Goal: Answer question/provide support: Share knowledge or assist other users

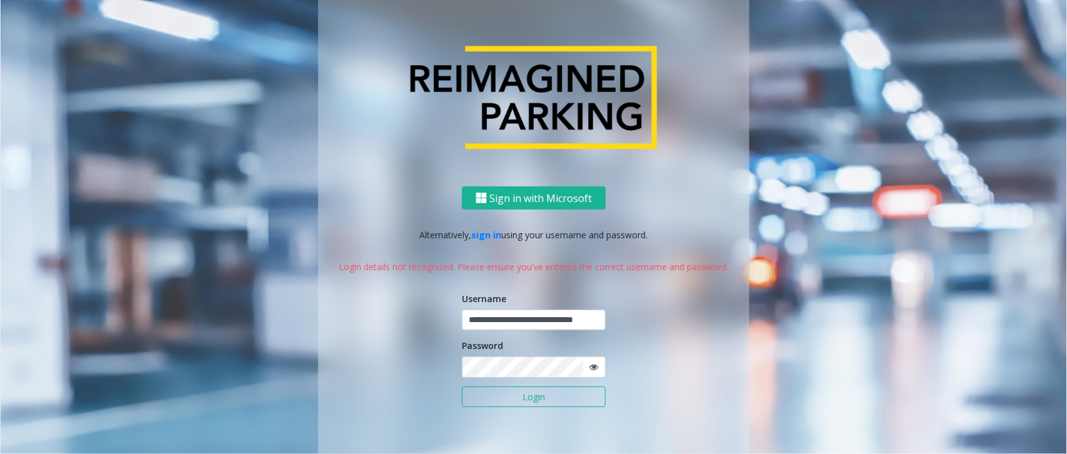
click at [538, 400] on button "Login" at bounding box center [534, 396] width 144 height 21
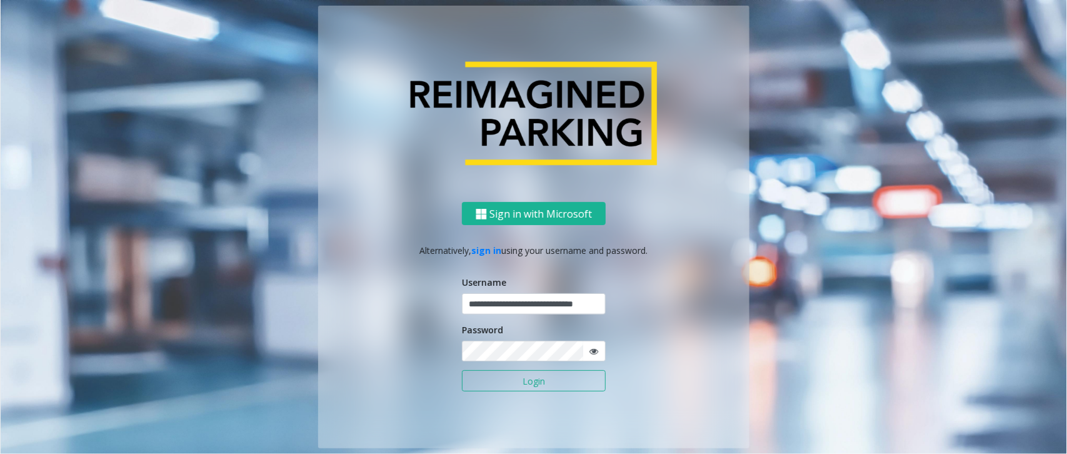
click at [548, 379] on button "Login" at bounding box center [534, 380] width 144 height 21
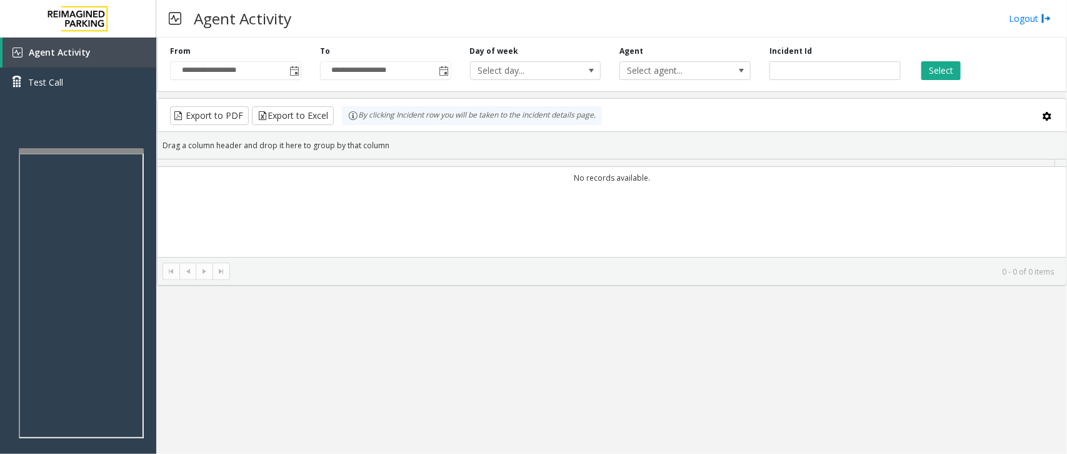
click at [548, 379] on div "**********" at bounding box center [611, 246] width 911 height 416
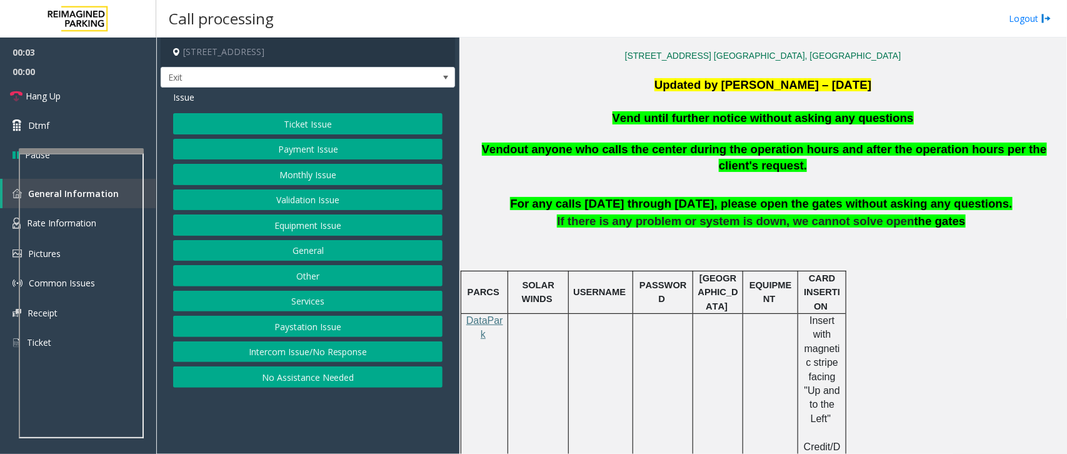
scroll to position [391, 0]
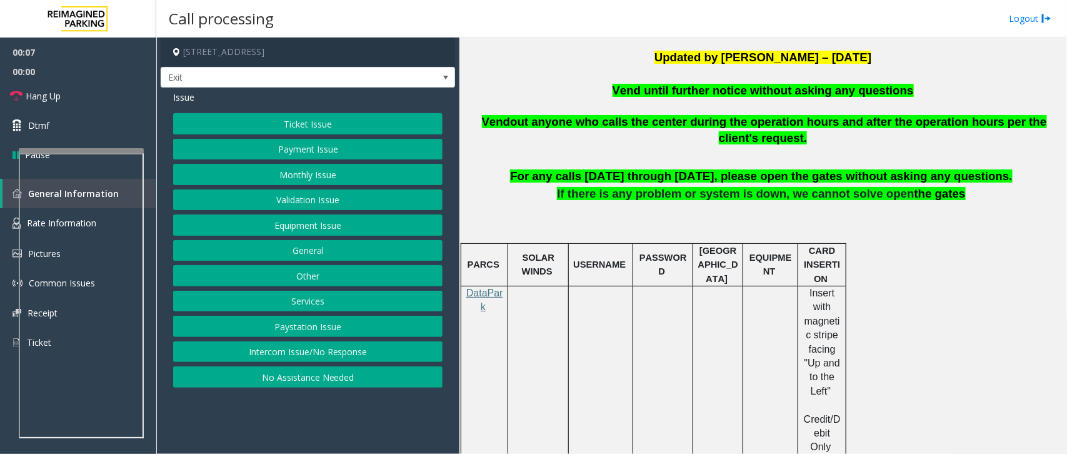
click at [319, 227] on button "Equipment Issue" at bounding box center [307, 224] width 269 height 21
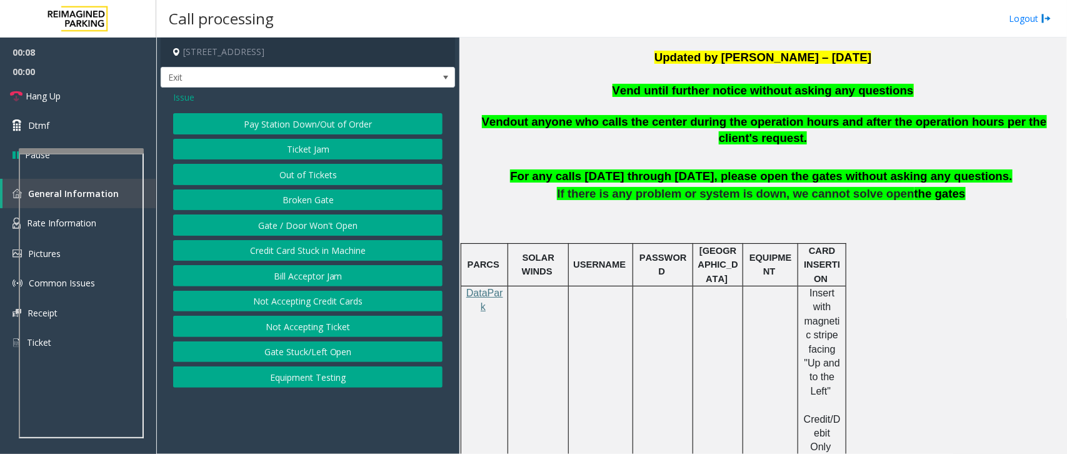
click at [320, 230] on button "Gate / Door Won't Open" at bounding box center [307, 224] width 269 height 21
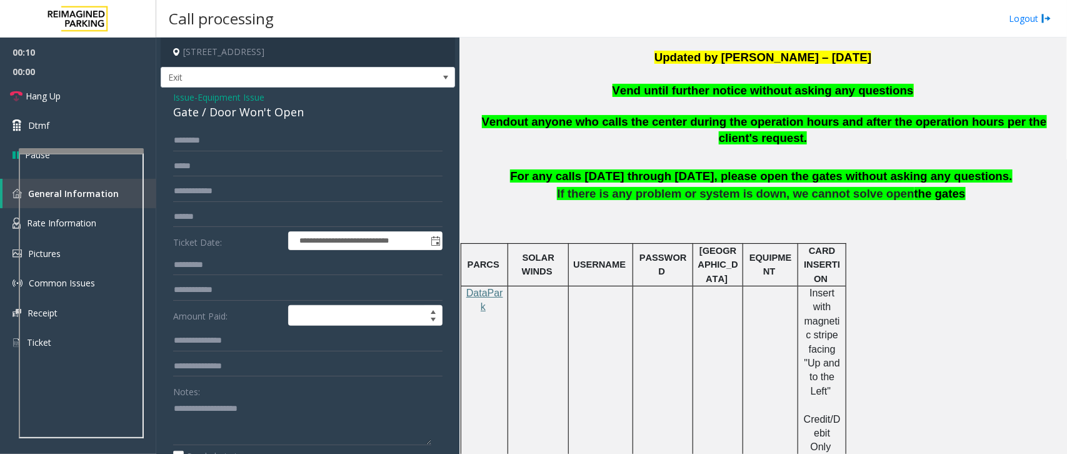
click at [734, 89] on span "Vend until further notice without asking any questions" at bounding box center [763, 90] width 301 height 13
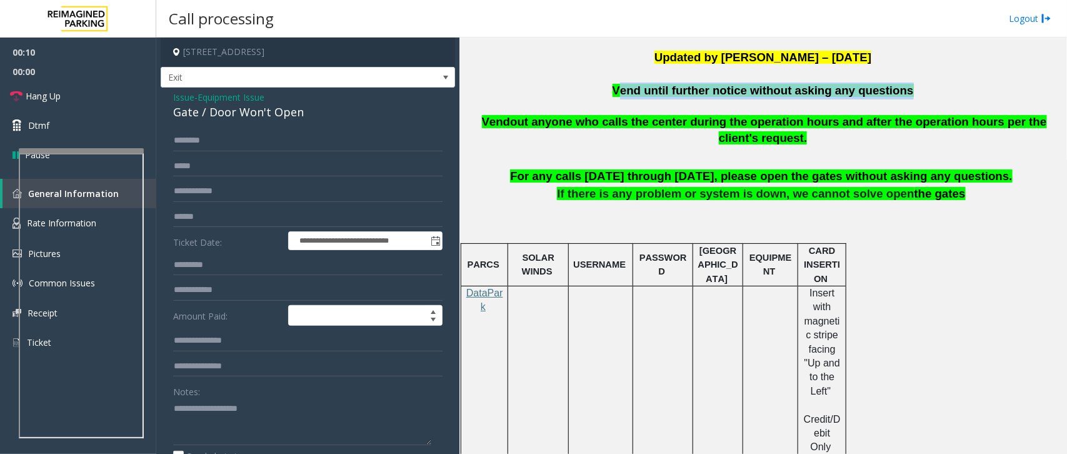
click at [734, 89] on span "Vend until further notice without asking any questions" at bounding box center [763, 90] width 301 height 13
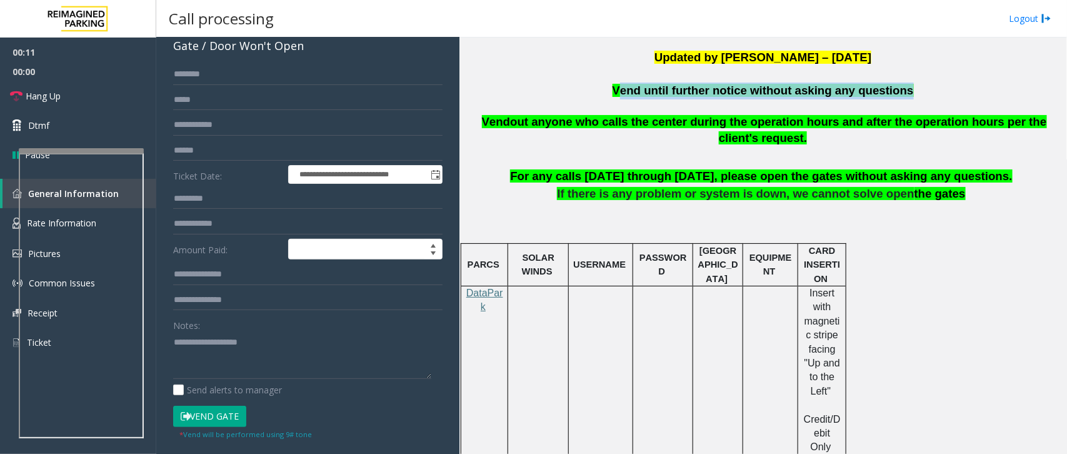
scroll to position [156, 0]
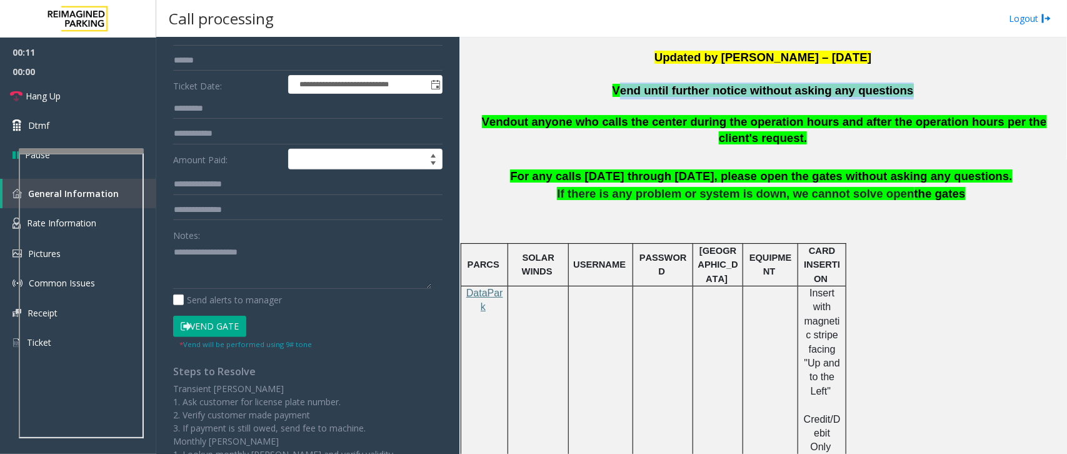
click at [236, 334] on button "Vend Gate" at bounding box center [209, 326] width 73 height 21
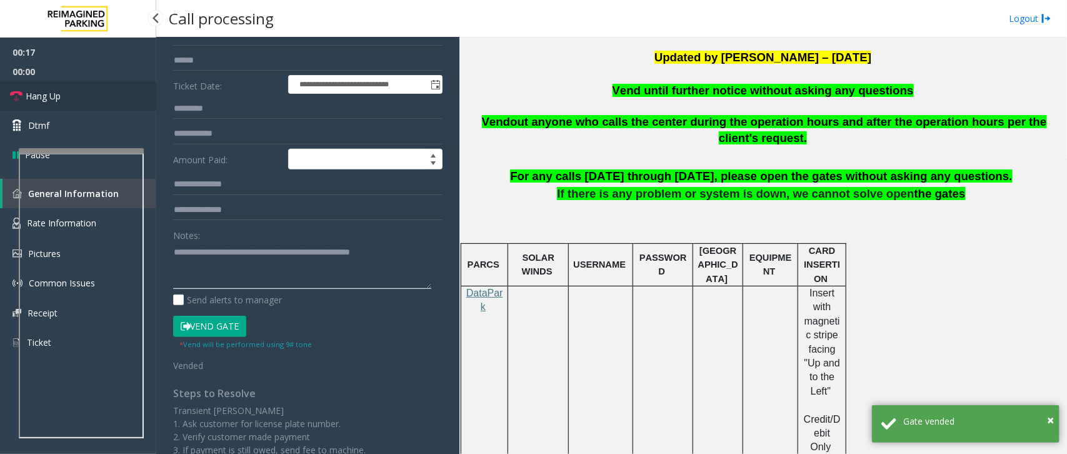
type textarea "**********"
click at [54, 89] on span "Hang Up" at bounding box center [43, 95] width 35 height 13
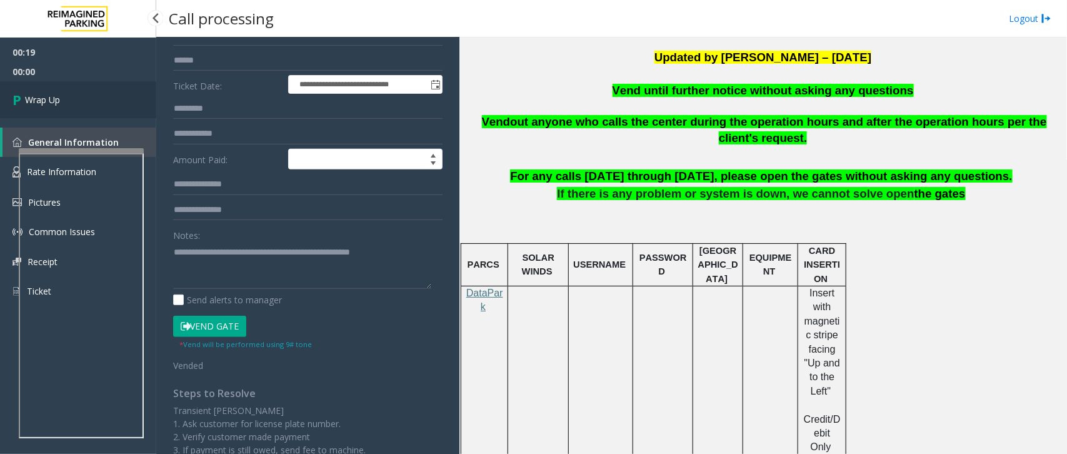
click at [54, 89] on link "Wrap Up" at bounding box center [78, 99] width 156 height 37
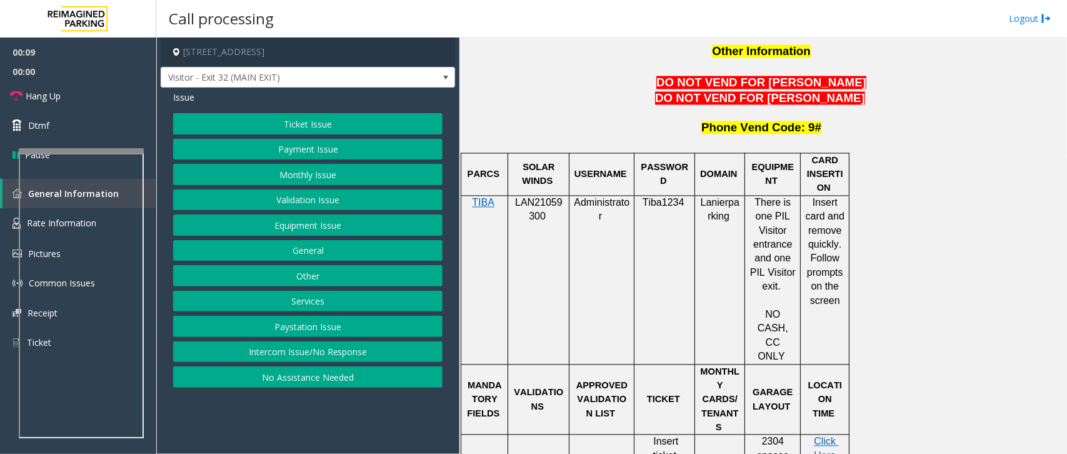
scroll to position [1094, 0]
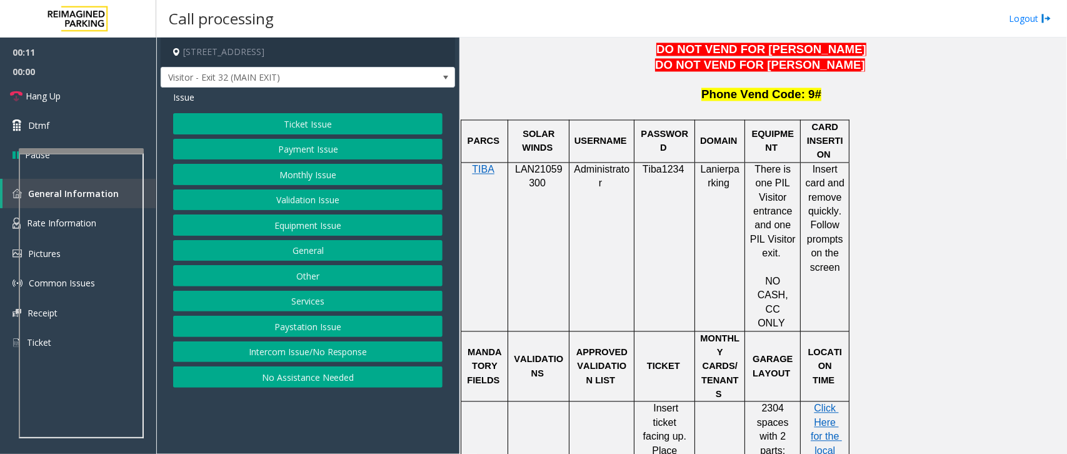
click at [539, 164] on span "LAN21059300" at bounding box center [539, 176] width 48 height 24
click at [309, 352] on button "Intercom Issue/No Response" at bounding box center [307, 351] width 269 height 21
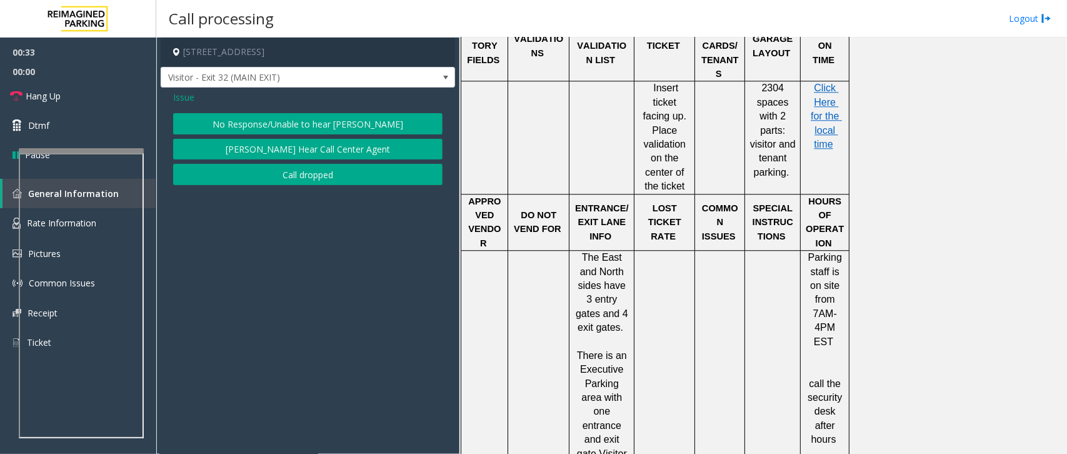
scroll to position [1406, 0]
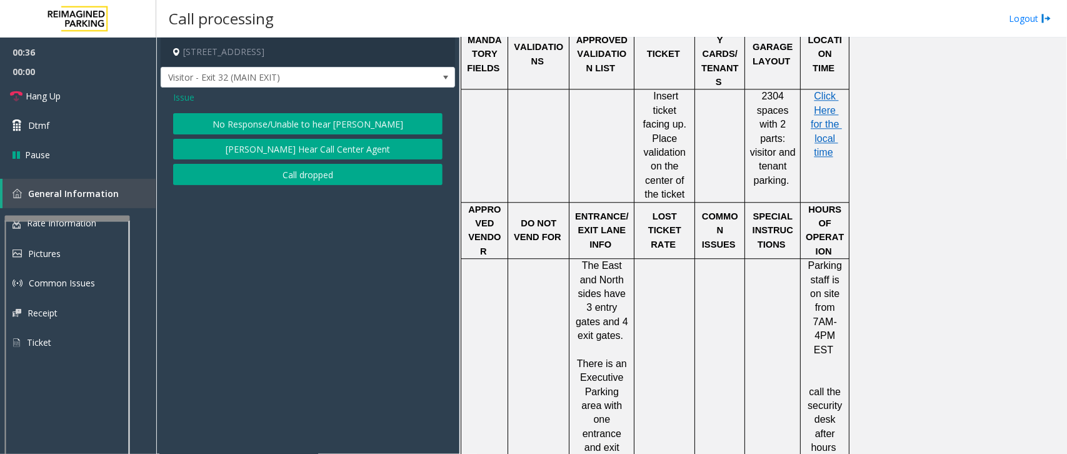
click at [72, 216] on div at bounding box center [67, 218] width 125 height 5
click at [79, 257] on div at bounding box center [68, 378] width 125 height 293
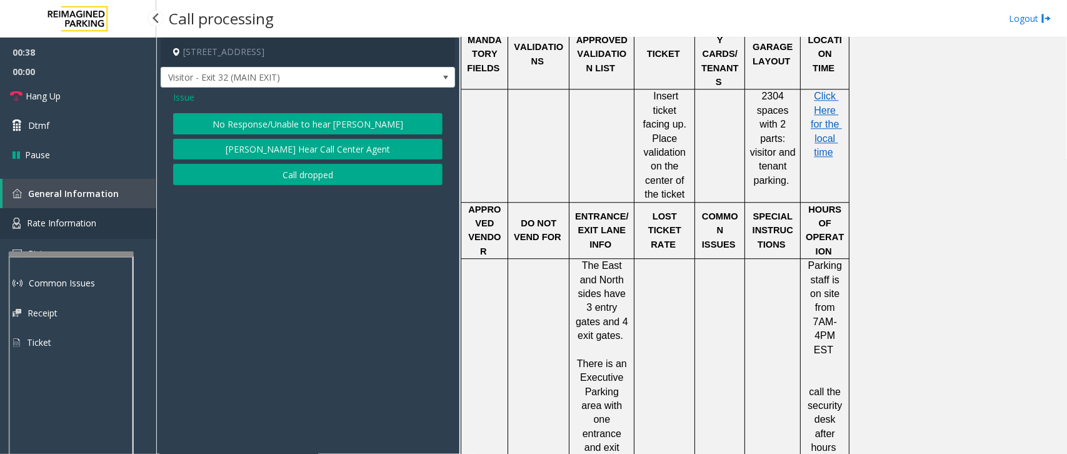
click at [84, 223] on span "Rate Information" at bounding box center [61, 223] width 69 height 12
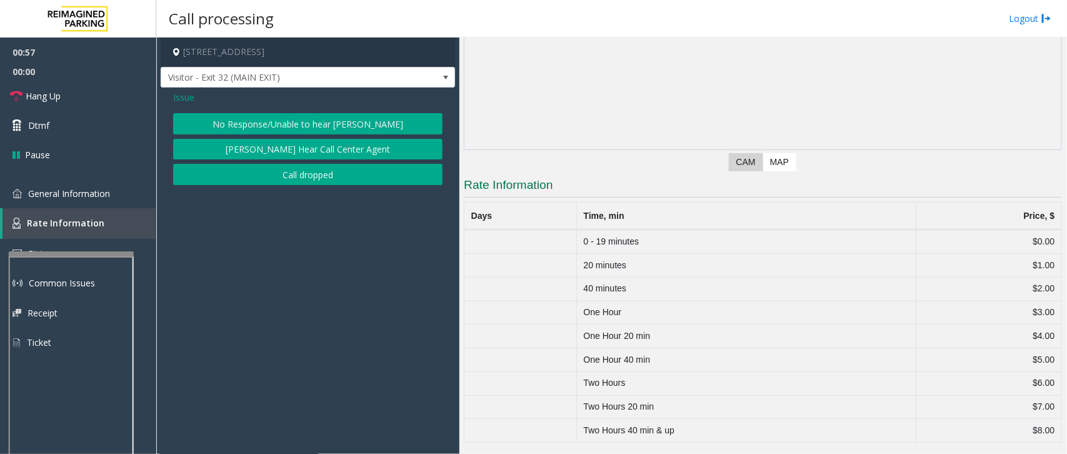
drag, startPoint x: 186, startPoint y: 99, endPoint x: 222, endPoint y: 101, distance: 35.7
click at [186, 99] on span "Issue" at bounding box center [183, 97] width 21 height 13
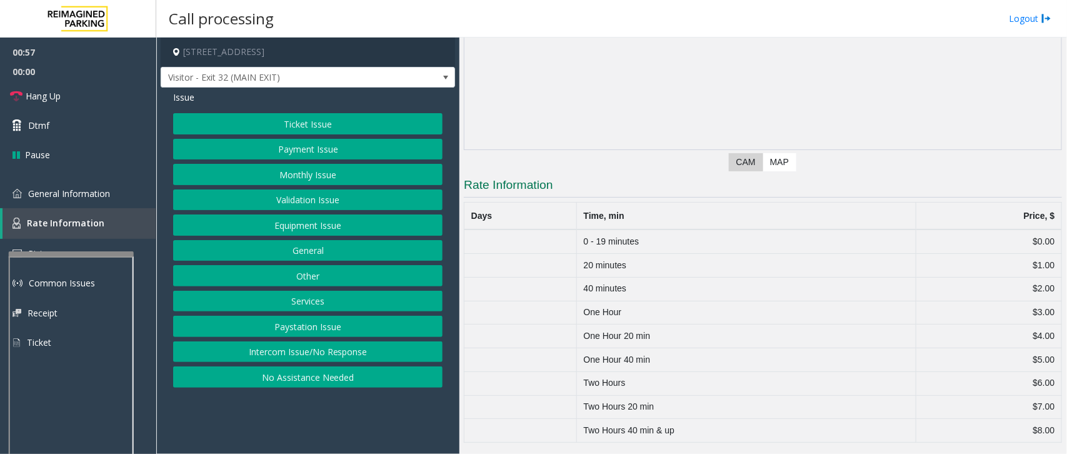
click at [313, 126] on button "Ticket Issue" at bounding box center [307, 123] width 269 height 21
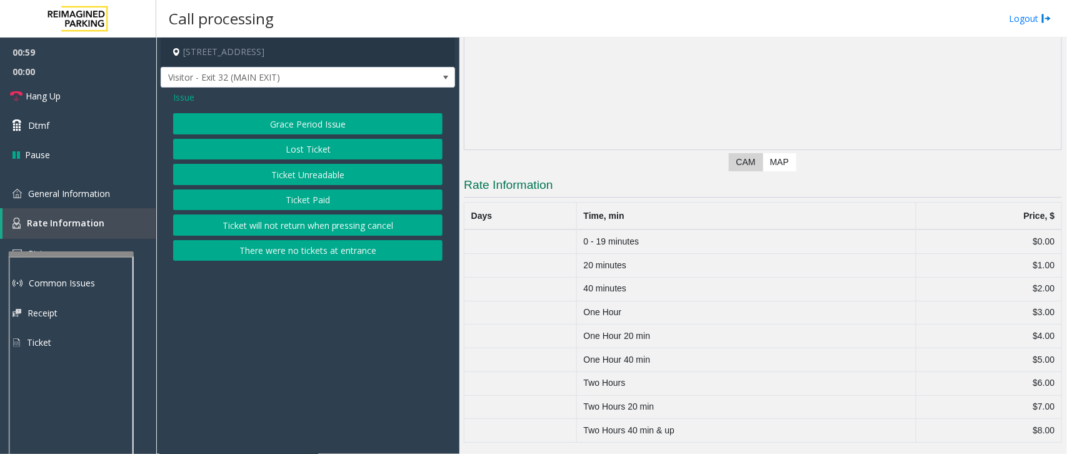
click at [306, 150] on button "Lost Ticket" at bounding box center [307, 149] width 269 height 21
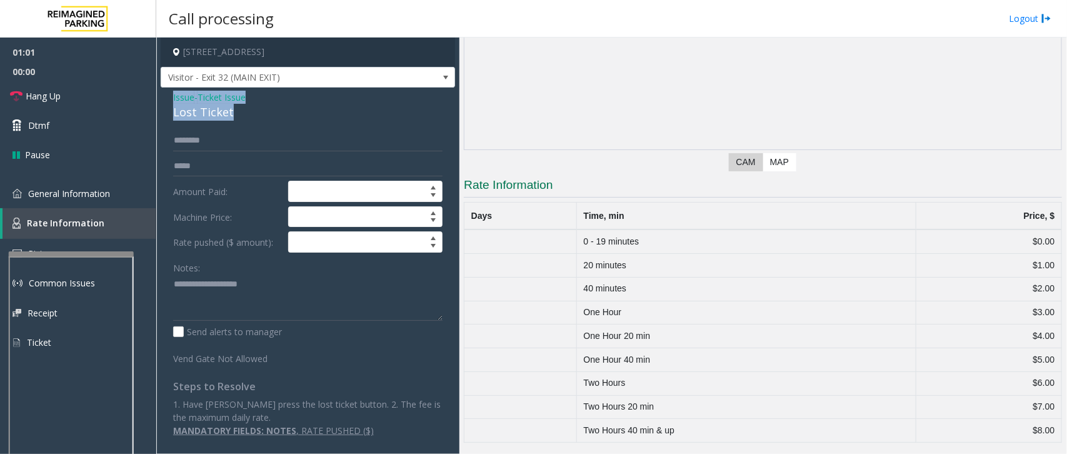
drag, startPoint x: 233, startPoint y: 111, endPoint x: 169, endPoint y: 98, distance: 65.1
click at [169, 98] on div "Issue - Ticket Issue Lost Ticket Amount Paid: Machine Price: Rate pushed ($ amo…" at bounding box center [308, 268] width 294 height 361
click at [236, 304] on textarea at bounding box center [307, 297] width 269 height 47
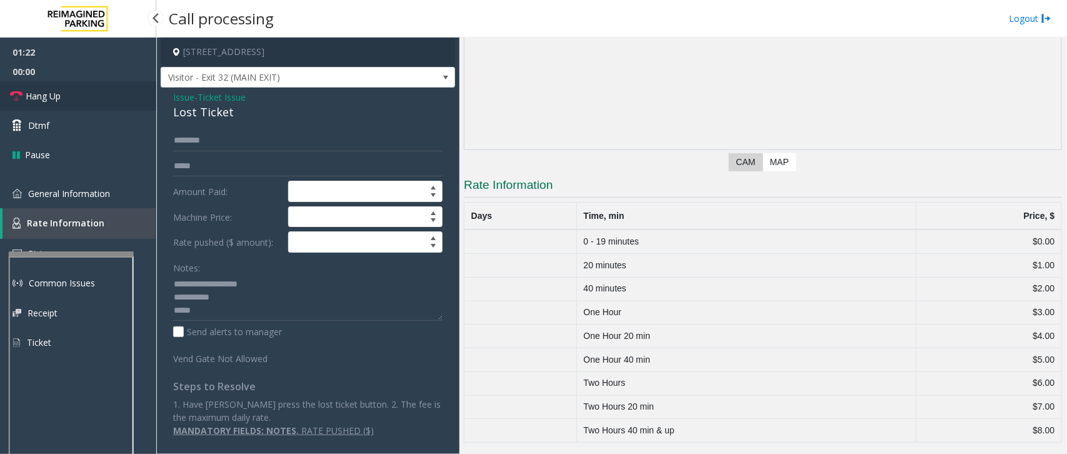
click at [64, 100] on link "Hang Up" at bounding box center [78, 95] width 156 height 29
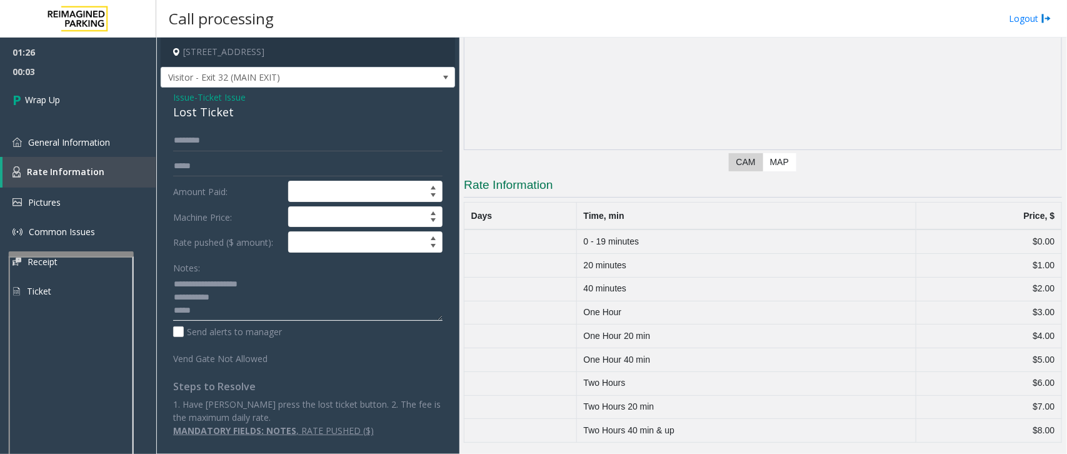
click at [286, 298] on textarea at bounding box center [307, 297] width 269 height 47
click at [282, 305] on textarea at bounding box center [307, 297] width 269 height 47
paste textarea "**********"
type textarea "**********"
click at [80, 97] on link "Wrap Up" at bounding box center [78, 99] width 156 height 37
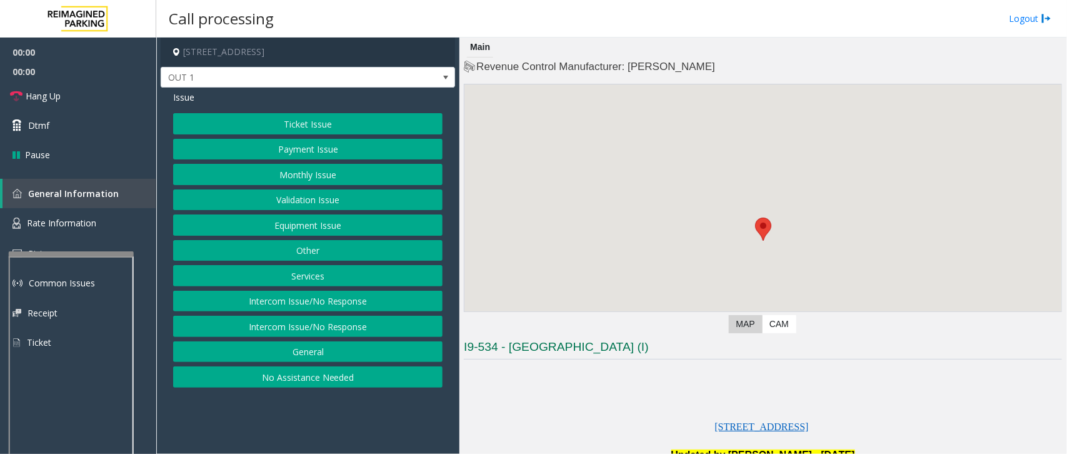
scroll to position [234, 0]
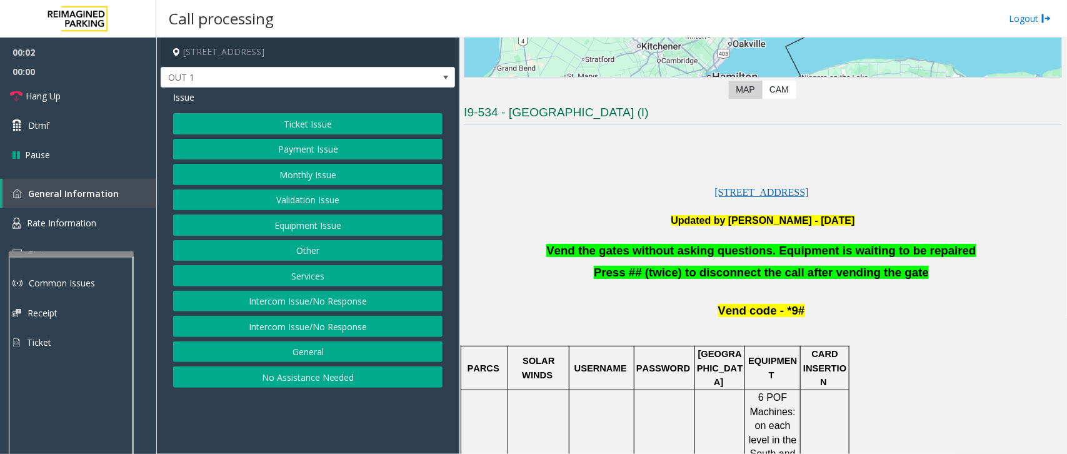
click at [323, 223] on button "Equipment Issue" at bounding box center [307, 224] width 269 height 21
click at [310, 225] on button "Gate / Door Won't Open" at bounding box center [307, 224] width 269 height 21
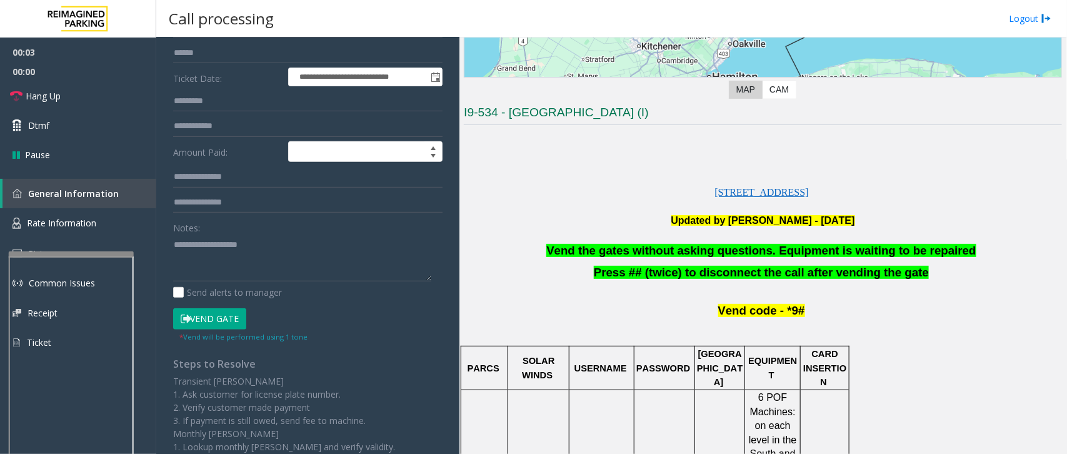
scroll to position [214, 0]
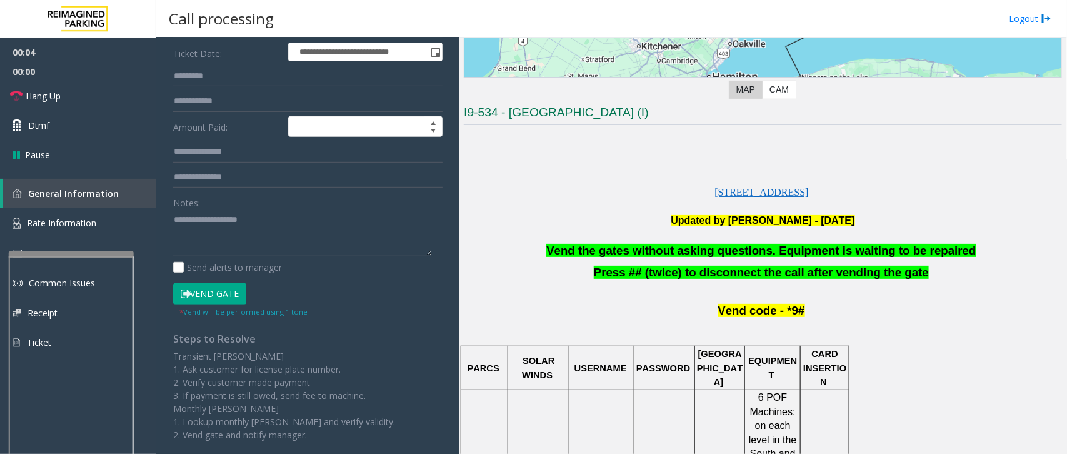
click at [227, 293] on button "Vend Gate" at bounding box center [209, 293] width 73 height 21
click at [772, 254] on span "Vend the gates without asking questions. Equipment is waiting to be repaired" at bounding box center [760, 250] width 429 height 13
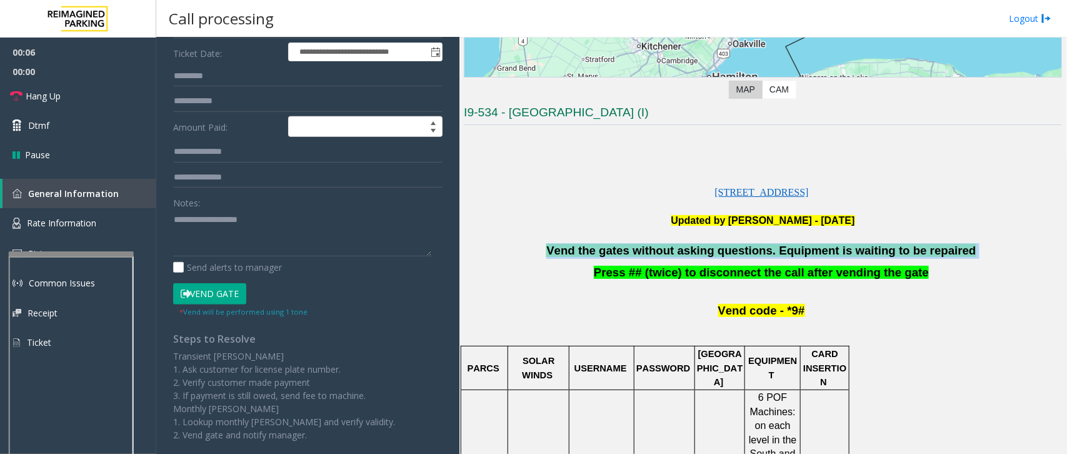
click at [772, 254] on span "Vend the gates without asking questions. Equipment is waiting to be repaired" at bounding box center [760, 250] width 429 height 13
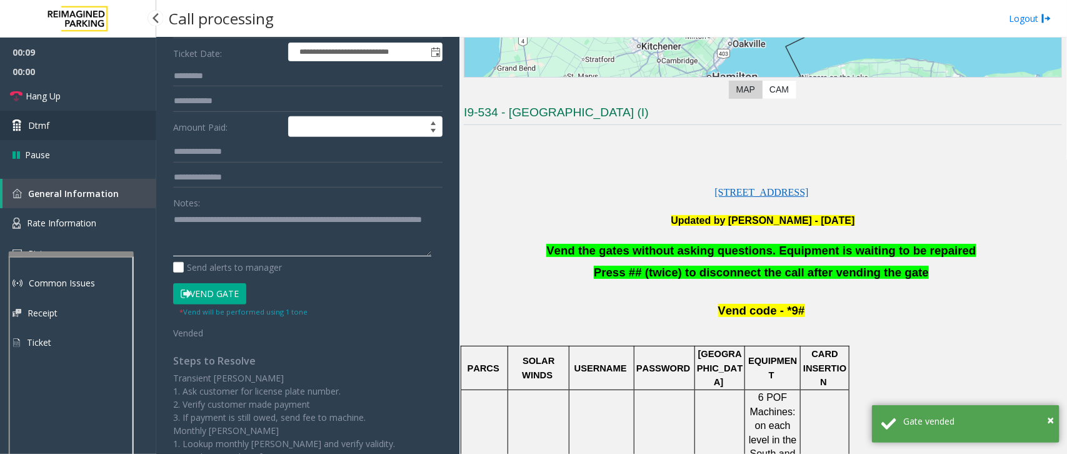
type textarea "**********"
click at [66, 122] on link "Dtmf" at bounding box center [78, 125] width 156 height 29
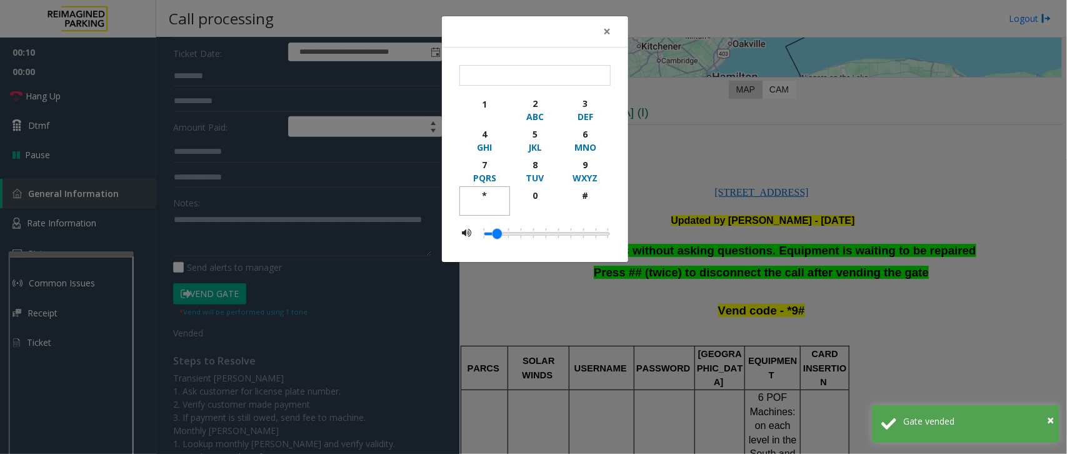
click at [485, 194] on div "*" at bounding box center [485, 195] width 34 height 13
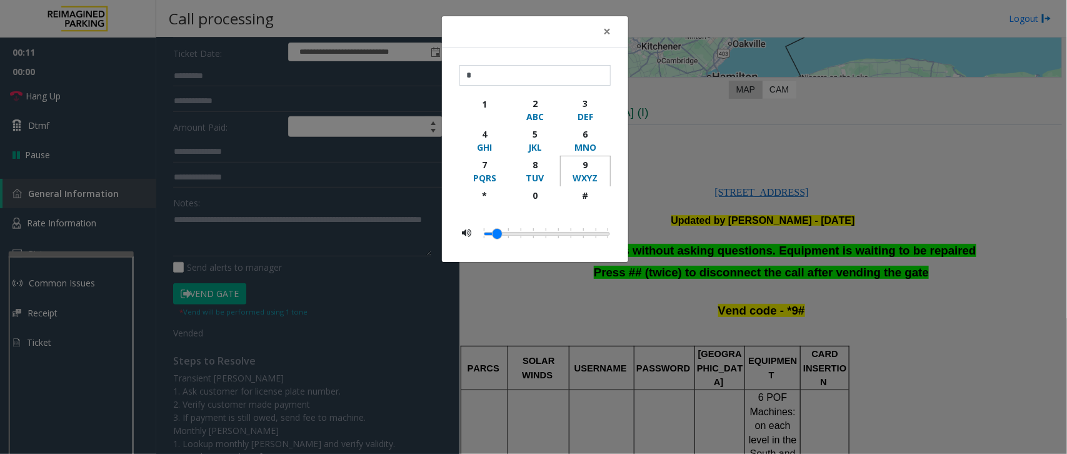
click at [596, 163] on div "9" at bounding box center [585, 164] width 34 height 13
click at [599, 193] on div "#" at bounding box center [585, 195] width 34 height 13
type input "***"
click at [51, 99] on div "× *** 1 2 ABC 3 DEF 4 GHI 5 JKL 6 MNO 7 PQRS 8 TUV 9 WXYZ * 0 #" at bounding box center [533, 227] width 1067 height 454
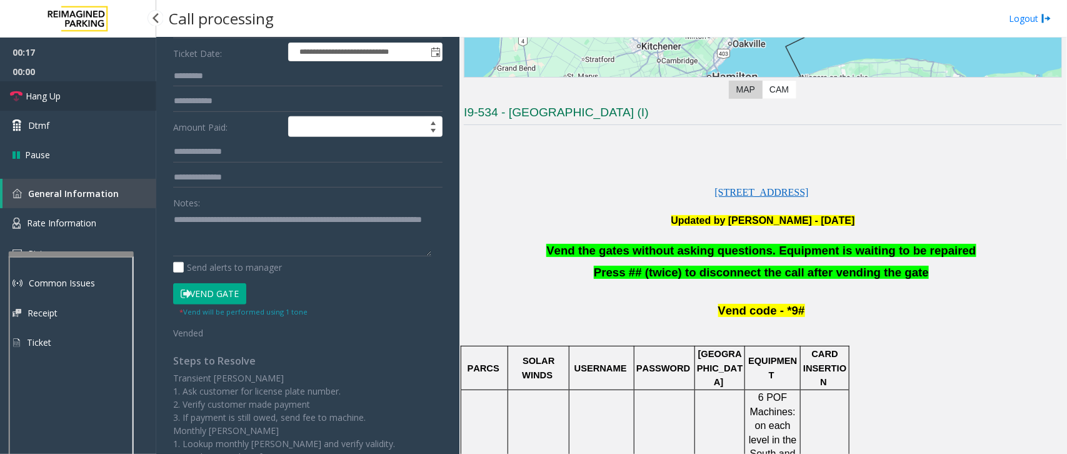
click at [47, 99] on span "Hang Up" at bounding box center [43, 95] width 35 height 13
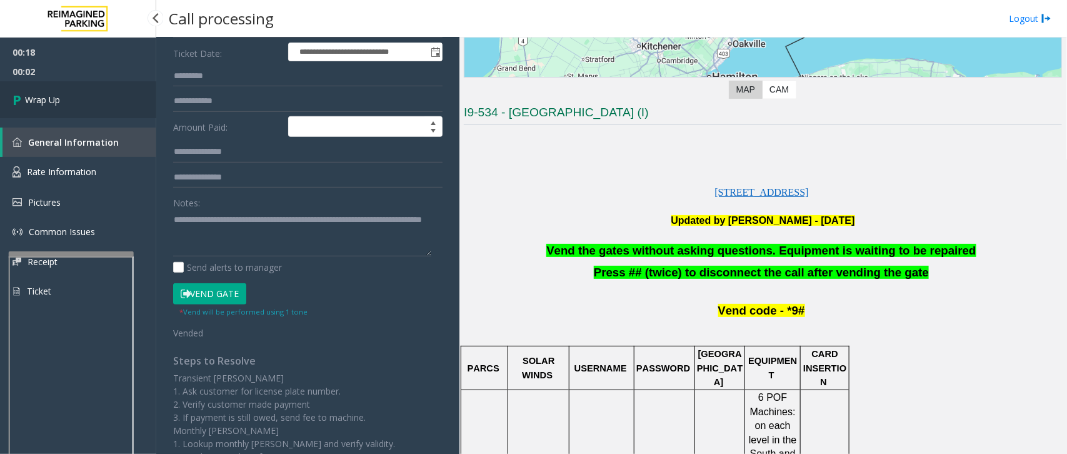
click at [48, 99] on span "Wrap Up" at bounding box center [42, 99] width 35 height 13
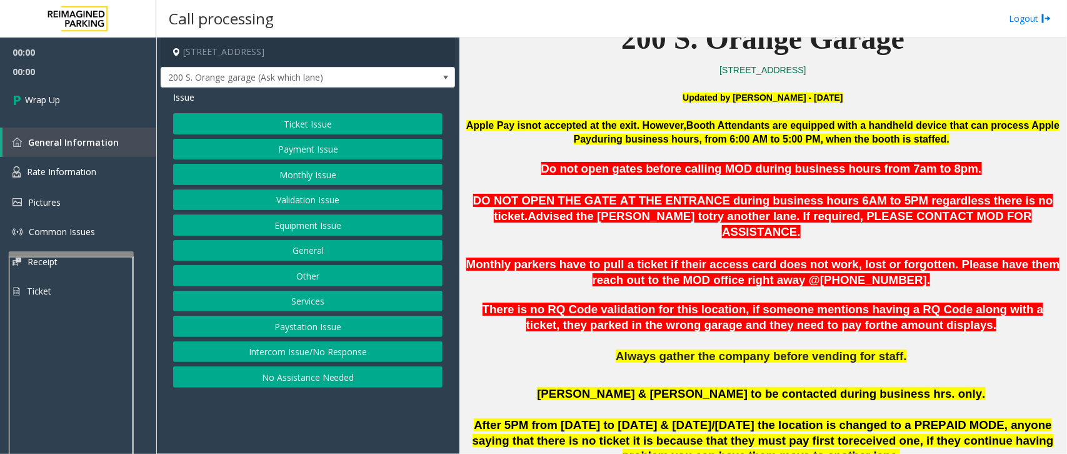
scroll to position [391, 0]
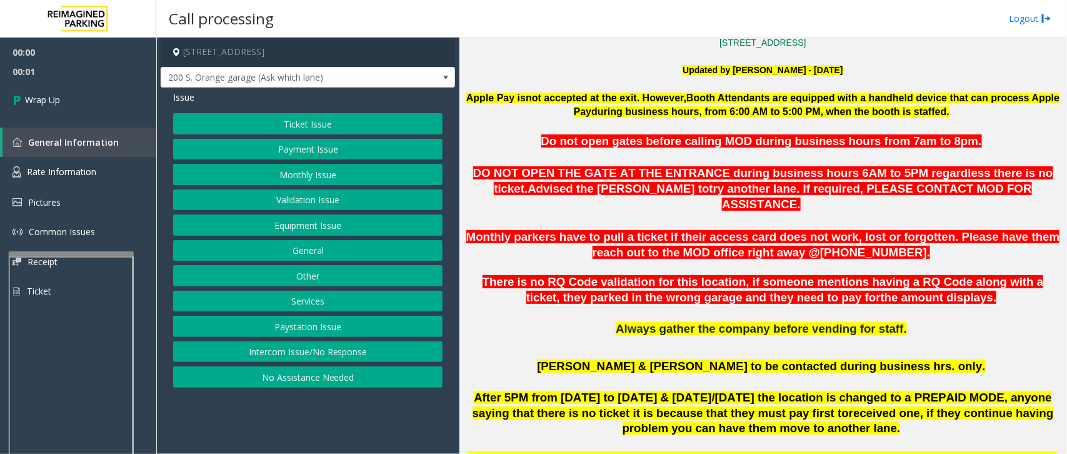
click at [317, 356] on button "Intercom Issue/No Response" at bounding box center [307, 351] width 269 height 21
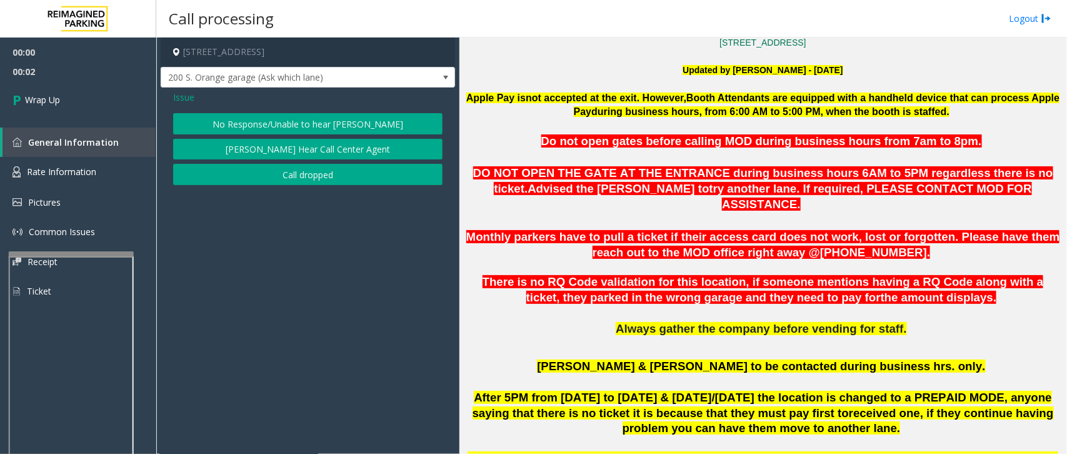
click at [355, 169] on button "Call dropped" at bounding box center [307, 174] width 269 height 21
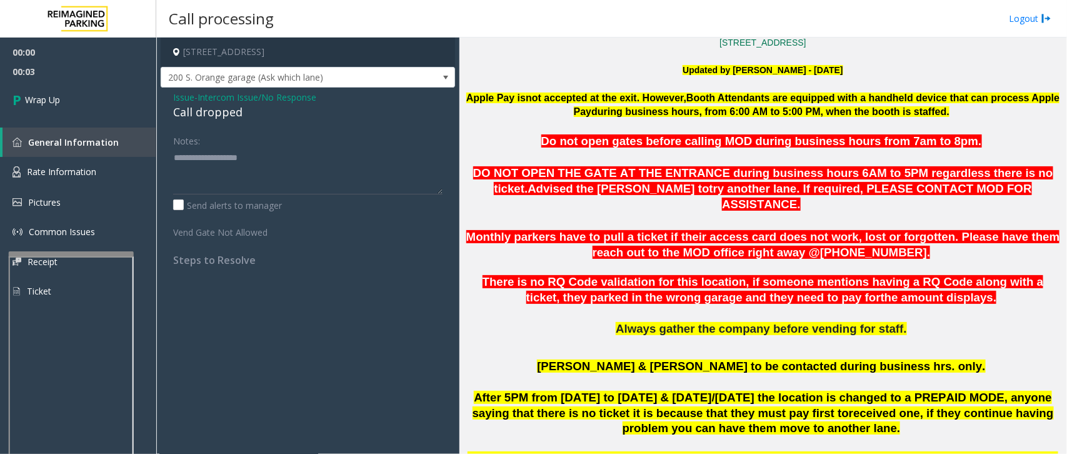
click at [227, 116] on div "Call dropped" at bounding box center [307, 112] width 269 height 17
type textarea "**********"
click at [98, 106] on link "Wrap Up" at bounding box center [78, 99] width 156 height 37
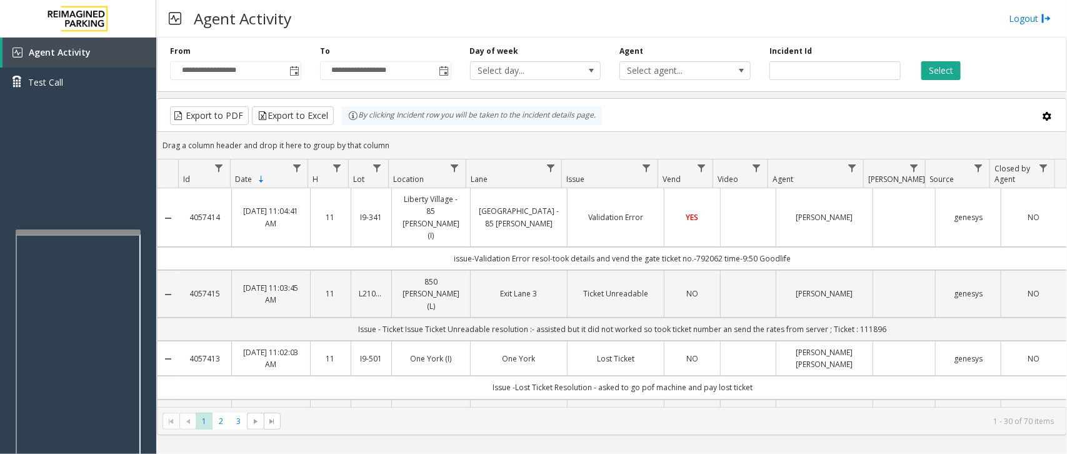
click at [82, 229] on div at bounding box center [78, 231] width 125 height 5
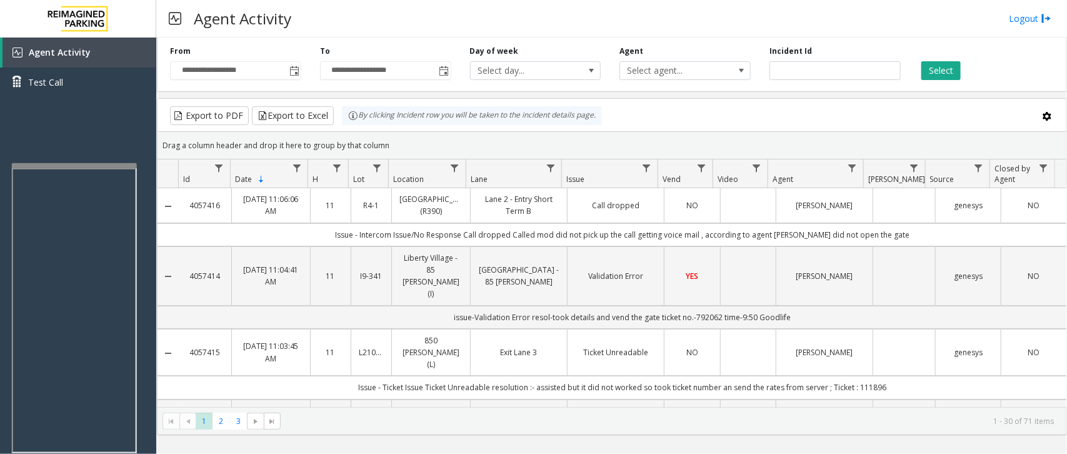
click at [73, 164] on div at bounding box center [74, 165] width 125 height 5
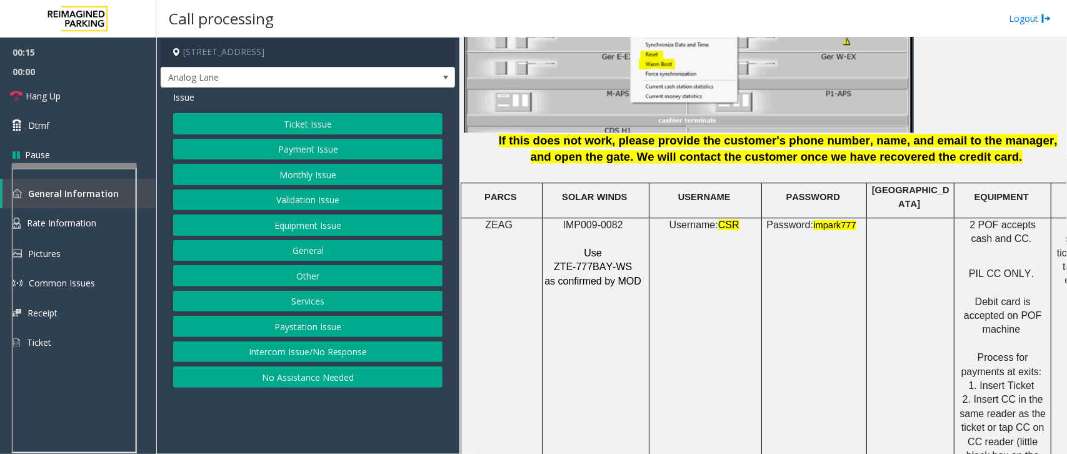
scroll to position [1641, 0]
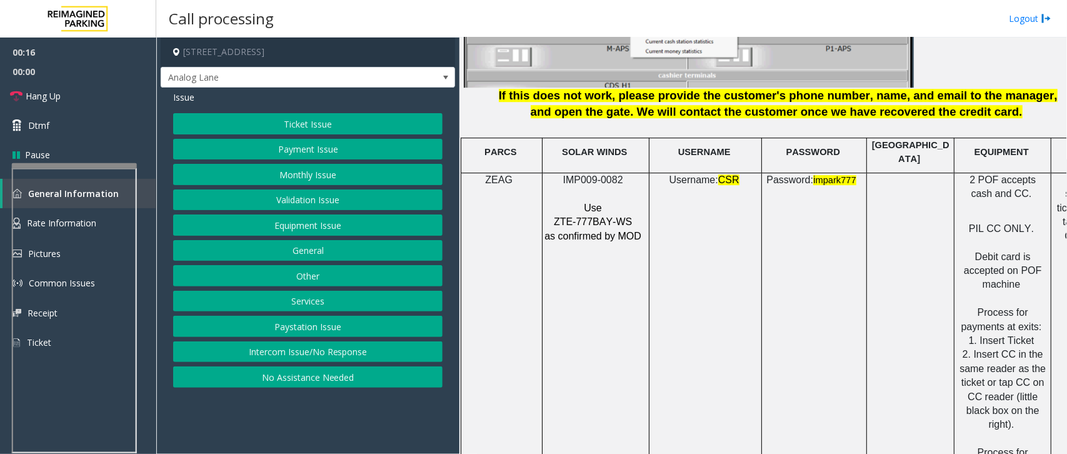
click at [592, 174] on span "IMP009-0082" at bounding box center [593, 179] width 60 height 11
drag, startPoint x: 594, startPoint y: 172, endPoint x: 454, endPoint y: 189, distance: 141.7
click at [454, 189] on div "Issue Ticket Issue Payment Issue Monthly Issue Validation Issue Equipment Issue…" at bounding box center [308, 241] width 294 height 306
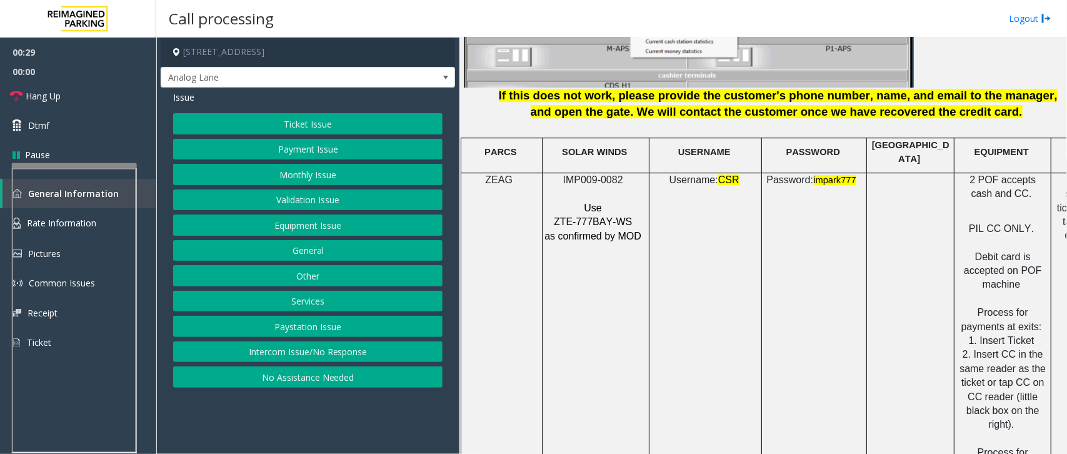
click at [325, 148] on button "Payment Issue" at bounding box center [307, 149] width 269 height 21
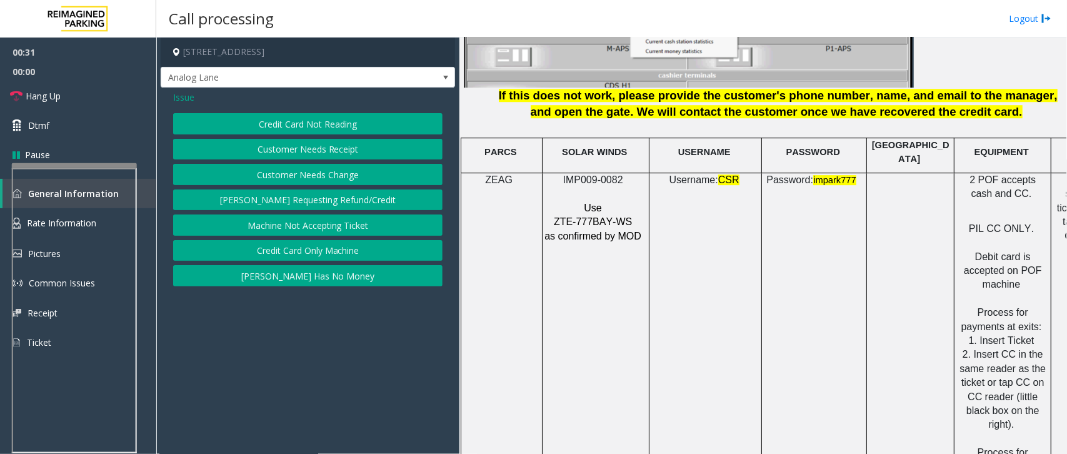
click at [296, 124] on button "Credit Card Not Reading" at bounding box center [307, 123] width 269 height 21
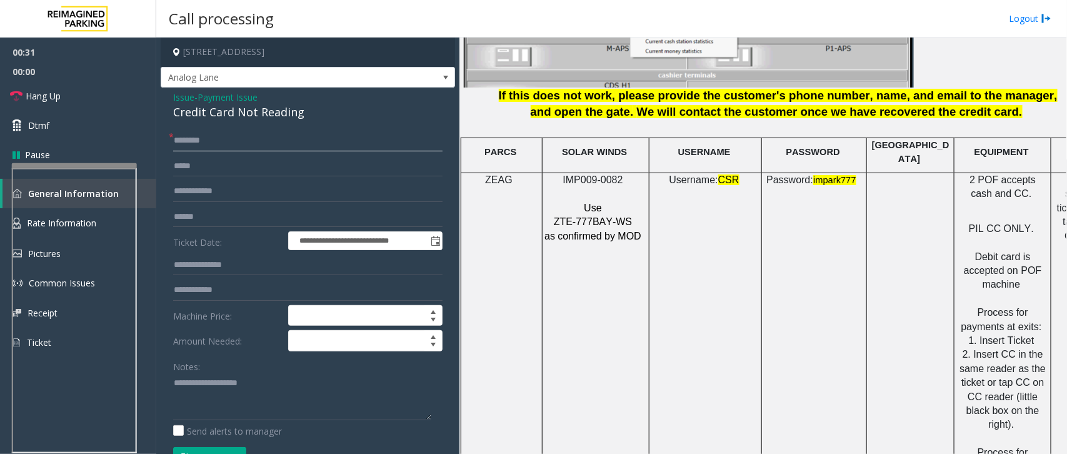
click at [198, 136] on input "text" at bounding box center [307, 140] width 269 height 21
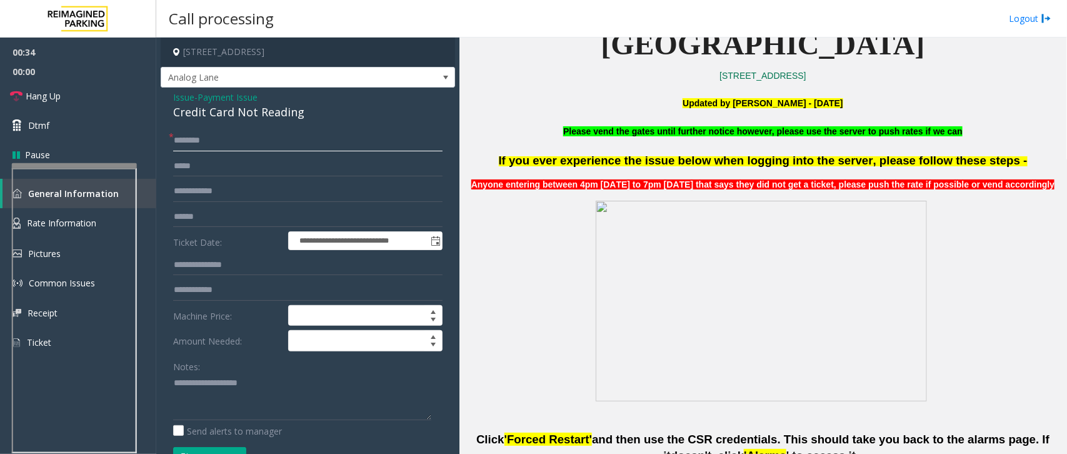
scroll to position [391, 0]
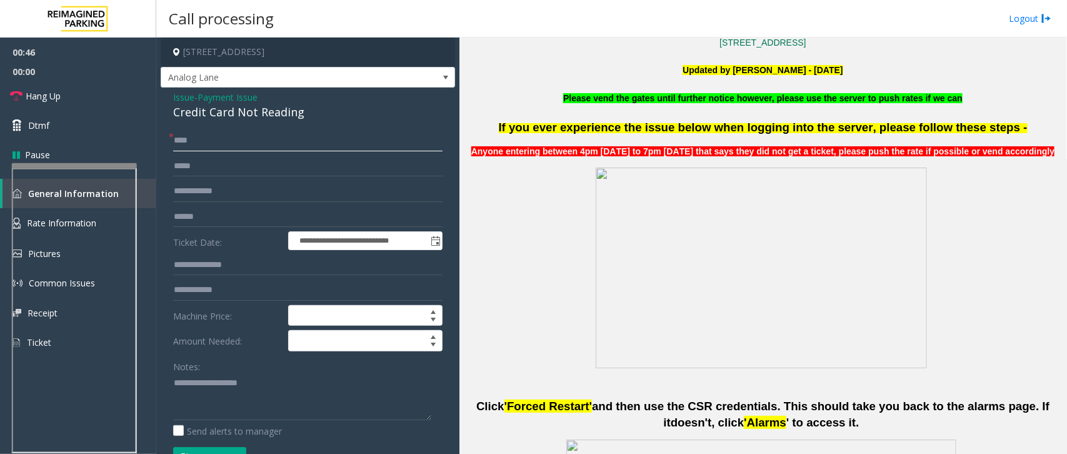
type input "****"
drag, startPoint x: 301, startPoint y: 113, endPoint x: 164, endPoint y: 96, distance: 138.0
click at [164, 96] on div "**********" at bounding box center [308, 398] width 294 height 621
click at [289, 404] on textarea at bounding box center [302, 396] width 258 height 47
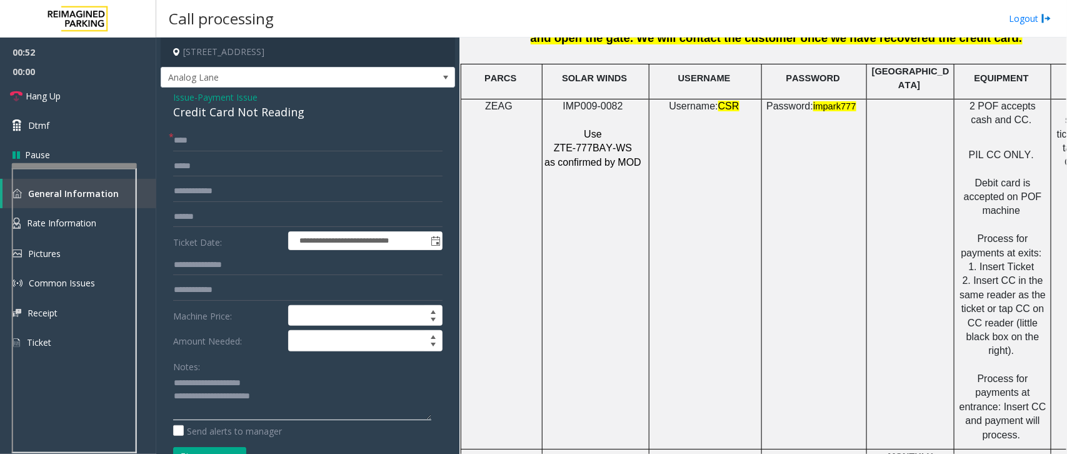
scroll to position [1719, 0]
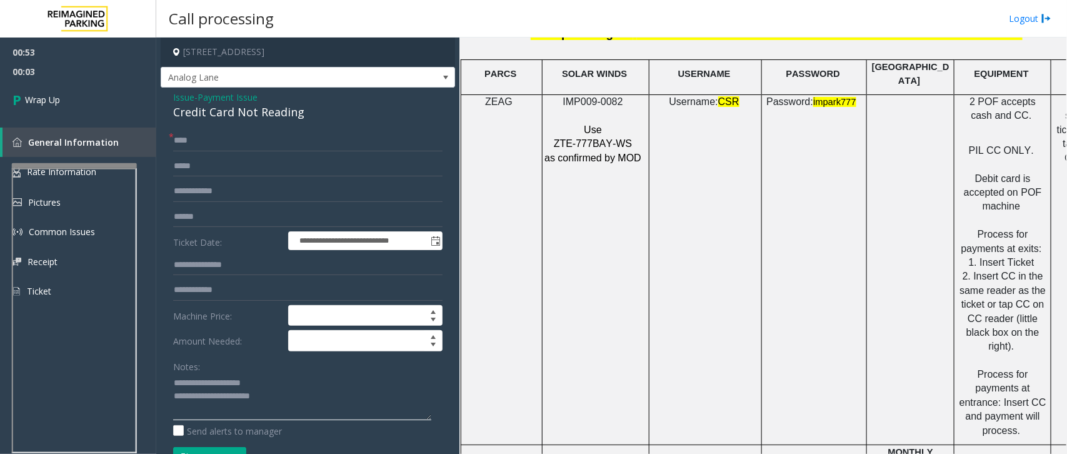
click at [294, 398] on textarea at bounding box center [302, 396] width 258 height 47
click at [320, 416] on textarea at bounding box center [302, 396] width 258 height 47
click at [321, 399] on textarea at bounding box center [302, 396] width 258 height 47
paste textarea "**********"
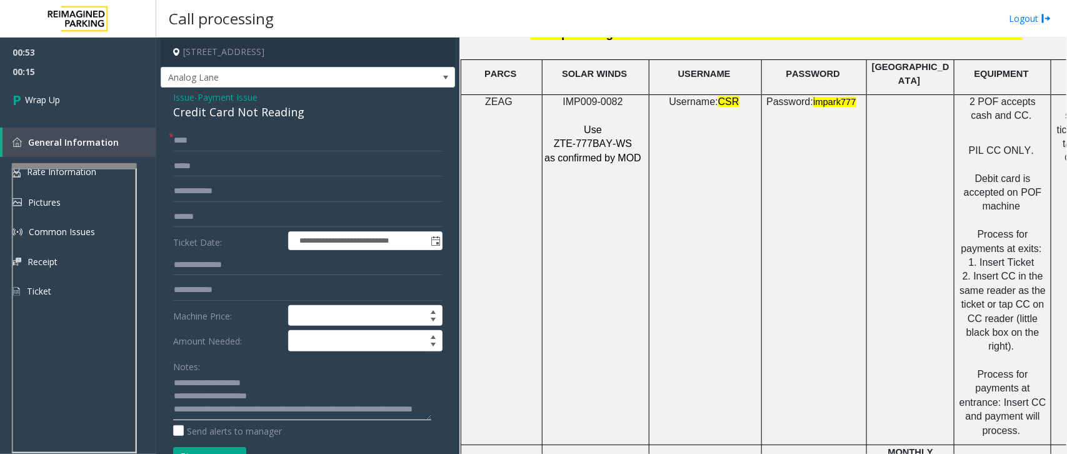
drag, startPoint x: 284, startPoint y: 416, endPoint x: 172, endPoint y: 395, distance: 114.5
click at [172, 395] on div "**********" at bounding box center [308, 413] width 288 height 566
type textarea "**********"
click at [72, 95] on link "Wrap Up" at bounding box center [78, 99] width 156 height 37
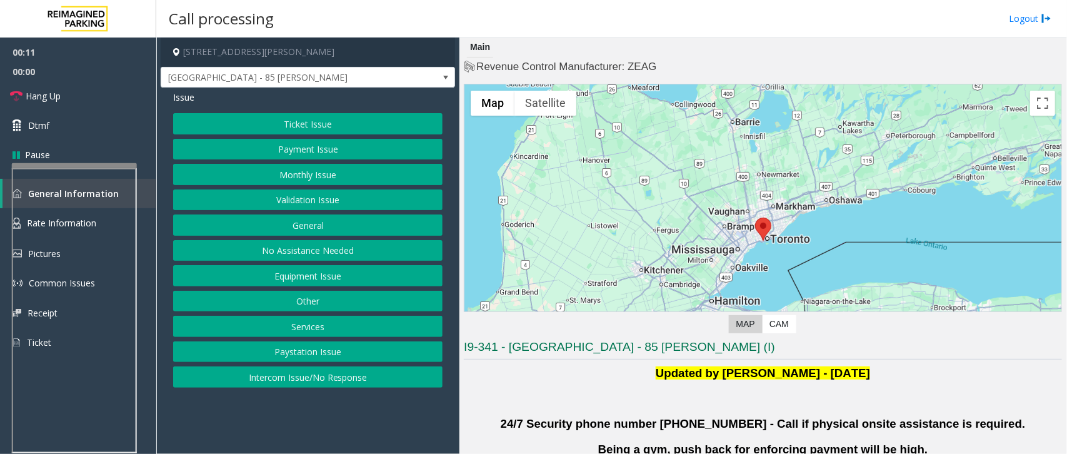
click at [317, 379] on button "Intercom Issue/No Response" at bounding box center [307, 376] width 269 height 21
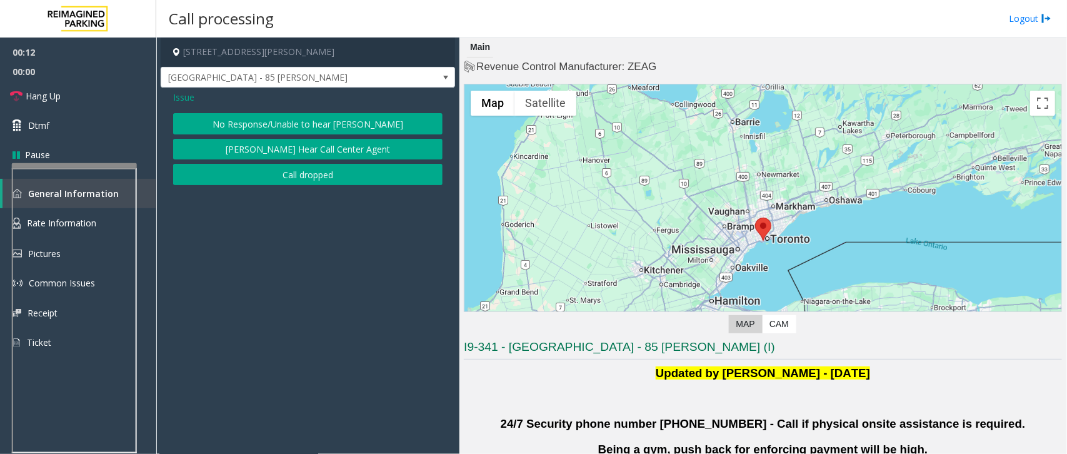
click at [329, 121] on button "No Response/Unable to hear [PERSON_NAME]" at bounding box center [307, 123] width 269 height 21
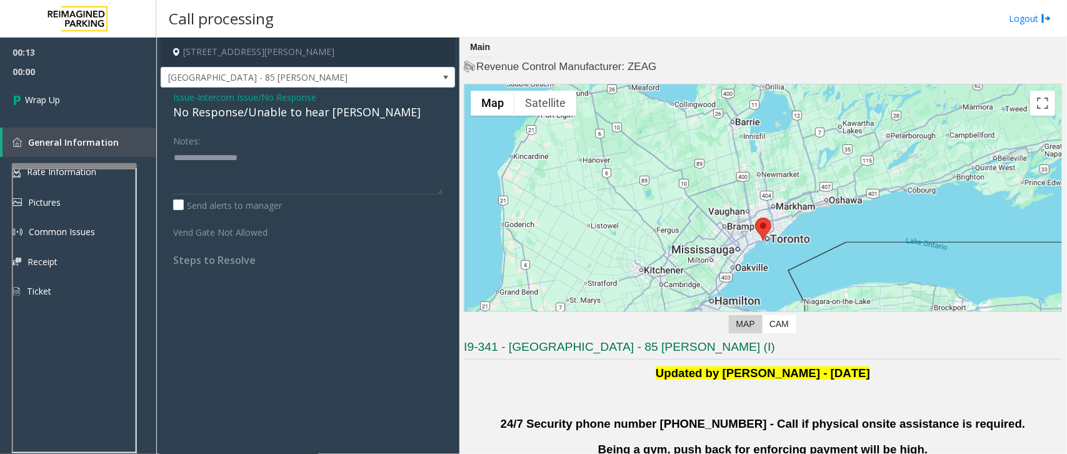
click at [310, 113] on div "No Response/Unable to hear [PERSON_NAME]" at bounding box center [307, 112] width 269 height 17
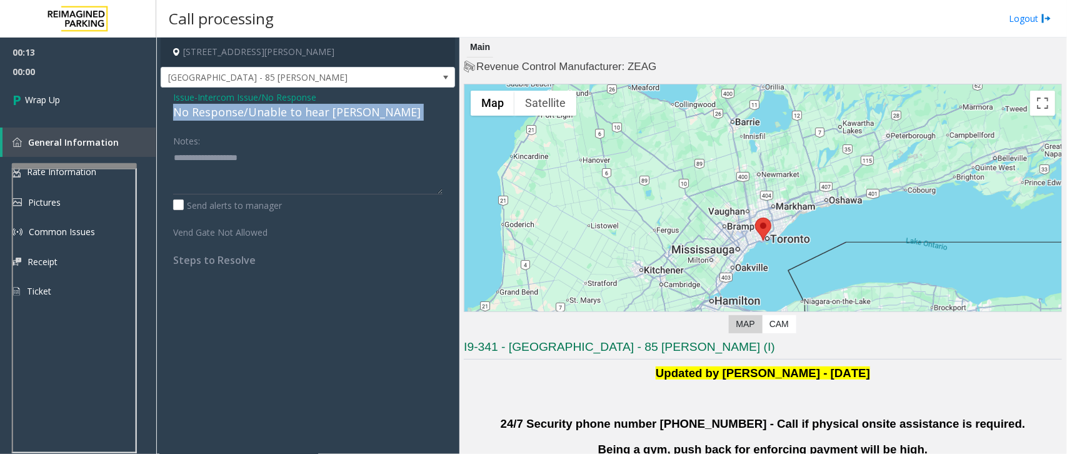
click at [310, 113] on div "No Response/Unable to hear [PERSON_NAME]" at bounding box center [307, 112] width 269 height 17
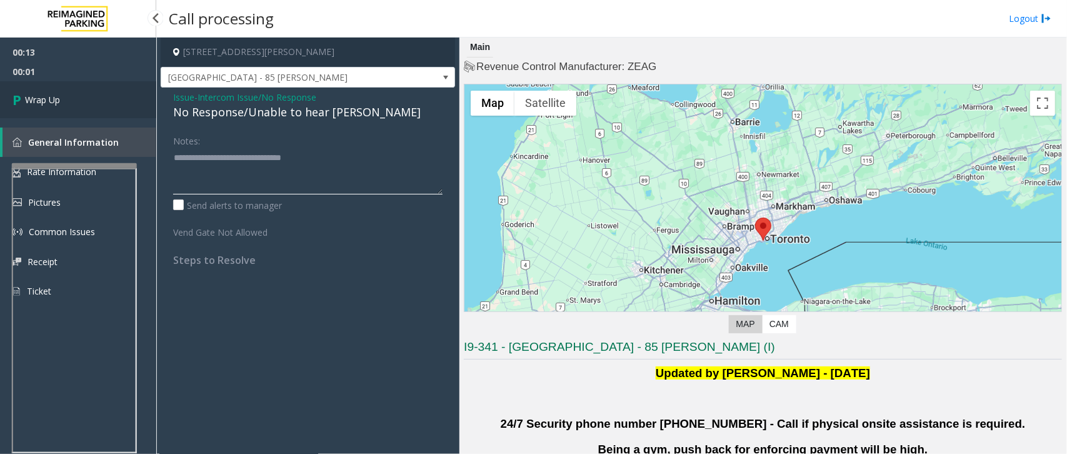
type textarea "**********"
click at [73, 96] on link "Wrap Up" at bounding box center [78, 99] width 156 height 37
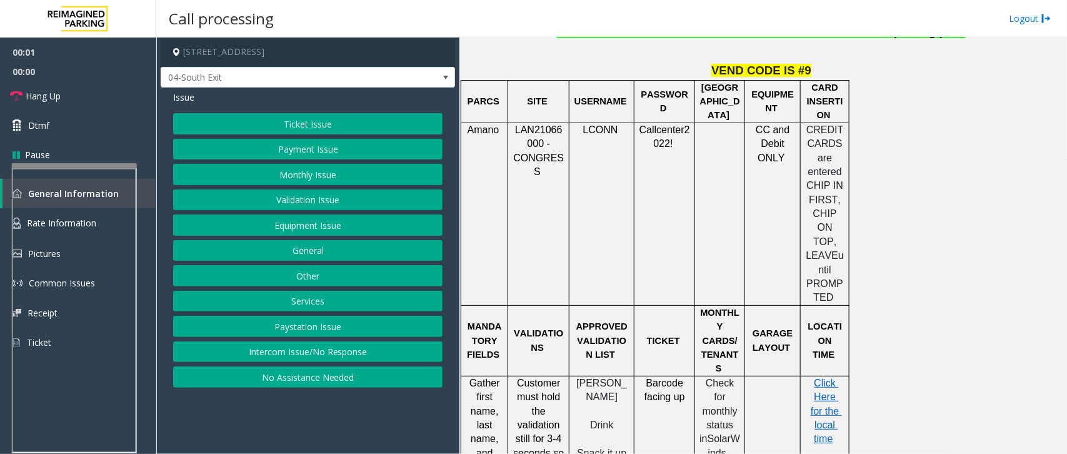
scroll to position [1016, 0]
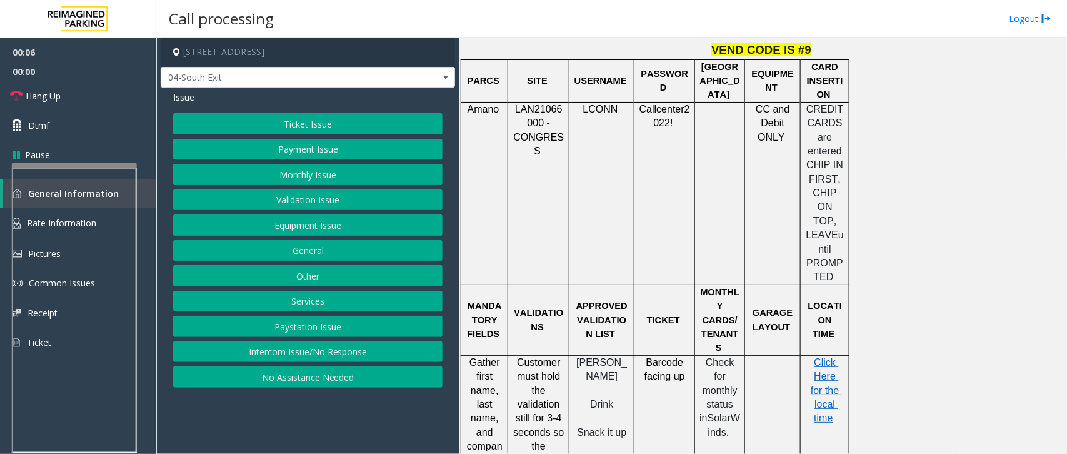
click at [328, 148] on button "Payment Issue" at bounding box center [307, 149] width 269 height 21
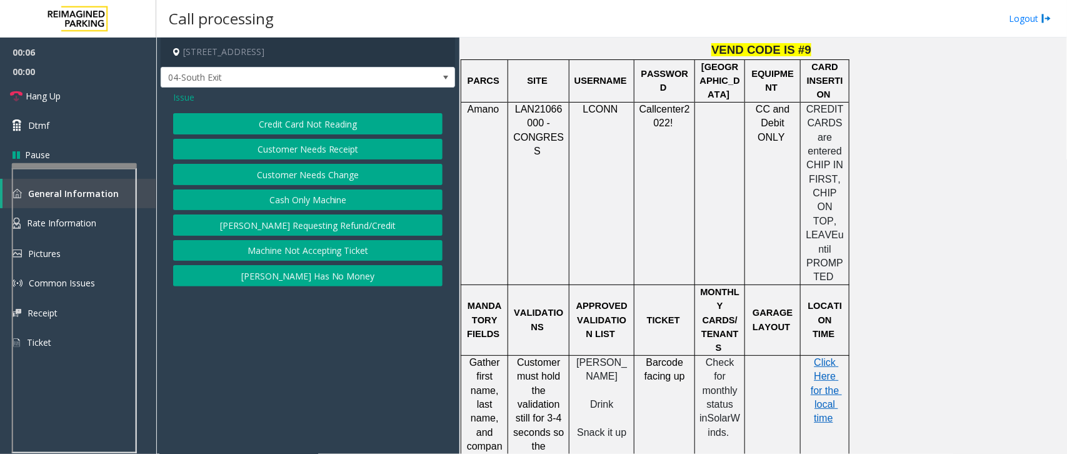
click at [353, 128] on button "Credit Card Not Reading" at bounding box center [307, 123] width 269 height 21
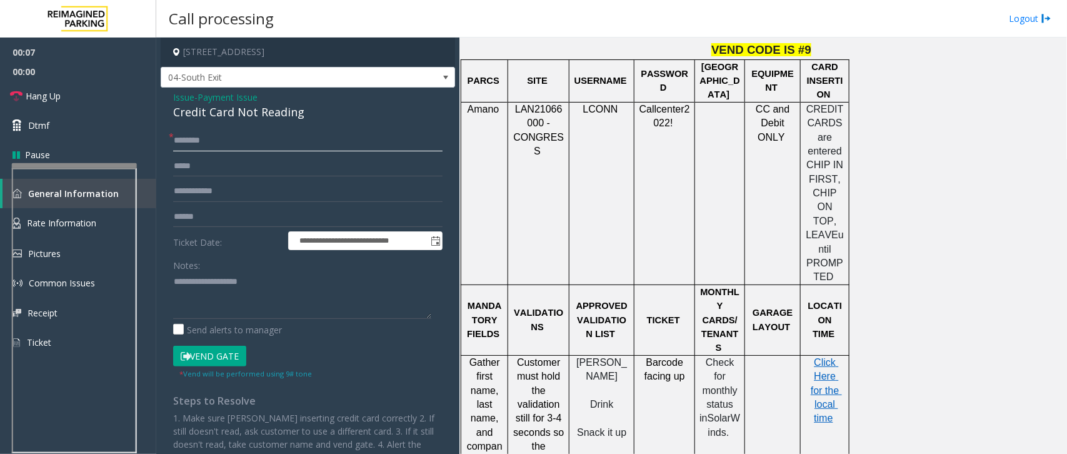
click at [203, 147] on input "text" at bounding box center [307, 140] width 269 height 21
type input "********"
click at [223, 201] on input "text" at bounding box center [307, 191] width 269 height 21
click at [218, 211] on input "text" at bounding box center [307, 216] width 269 height 21
drag, startPoint x: 305, startPoint y: 109, endPoint x: 166, endPoint y: 103, distance: 139.5
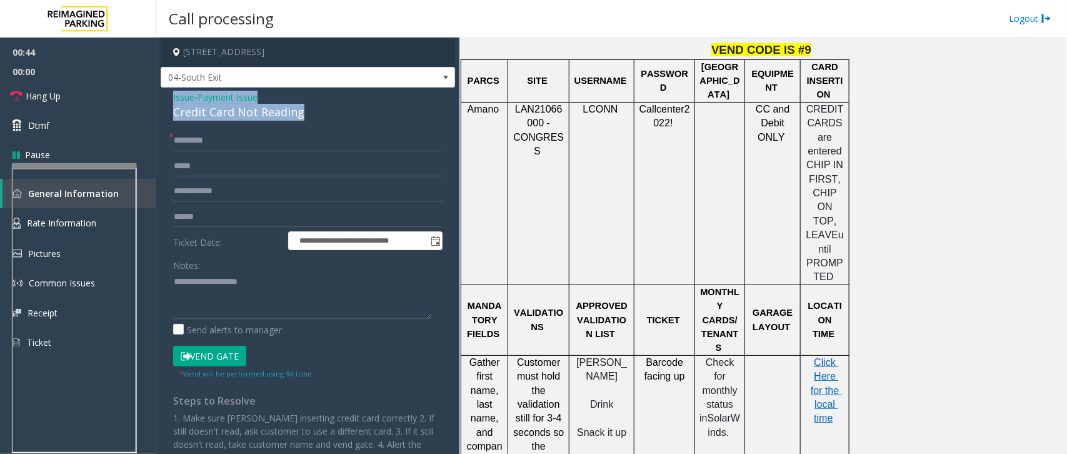
click at [166, 103] on div "**********" at bounding box center [308, 302] width 294 height 428
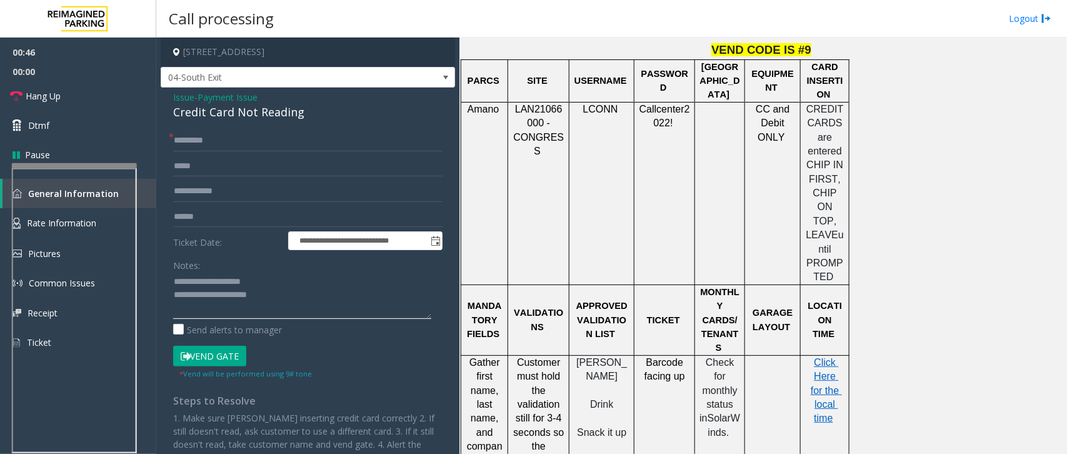
click at [299, 298] on textarea at bounding box center [302, 295] width 258 height 47
click at [223, 314] on textarea at bounding box center [302, 295] width 258 height 47
paste textarea "**********"
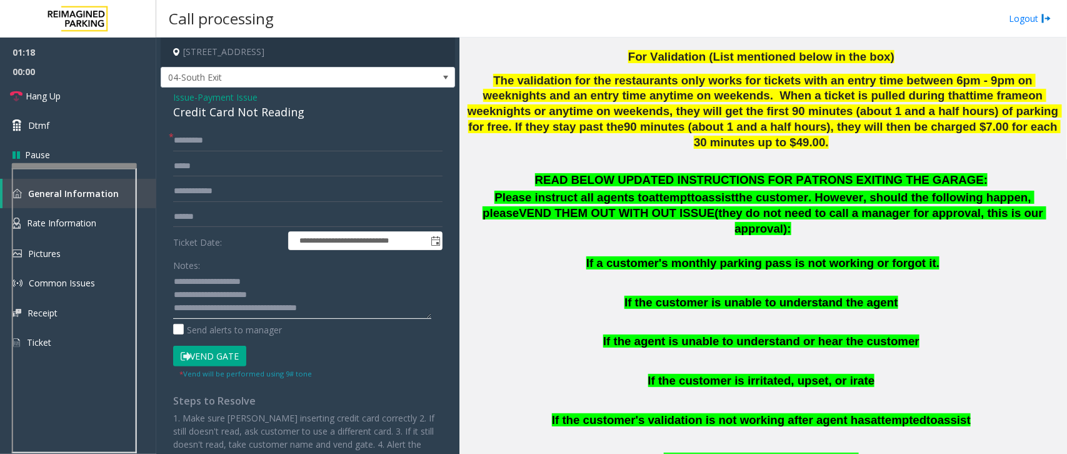
scroll to position [547, 0]
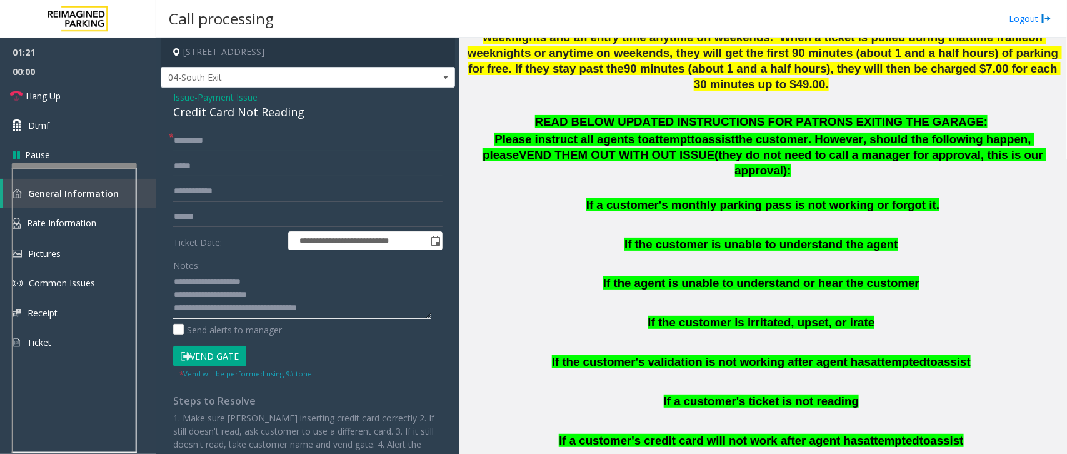
type textarea "**********"
click at [233, 144] on input "********" at bounding box center [307, 140] width 269 height 21
click at [357, 313] on textarea at bounding box center [302, 295] width 258 height 47
click at [206, 211] on input "text" at bounding box center [307, 216] width 269 height 21
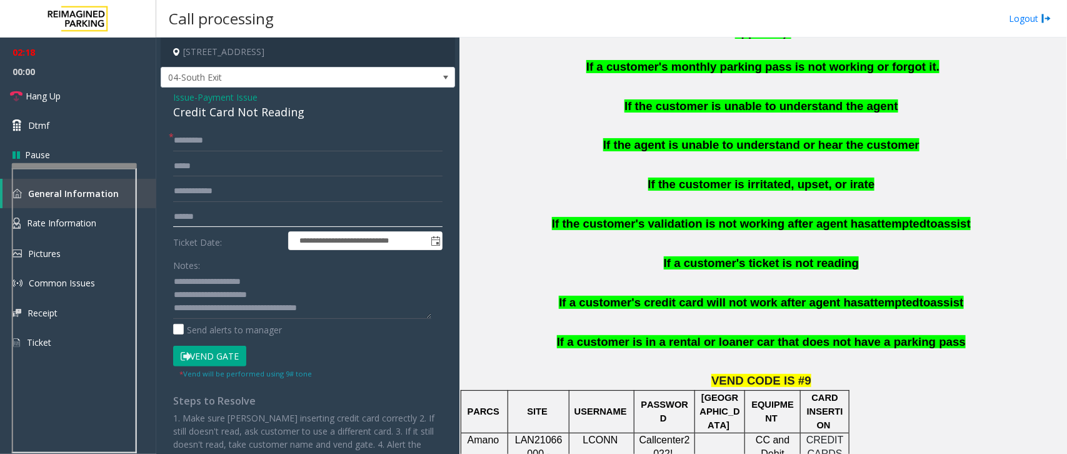
scroll to position [625, 0]
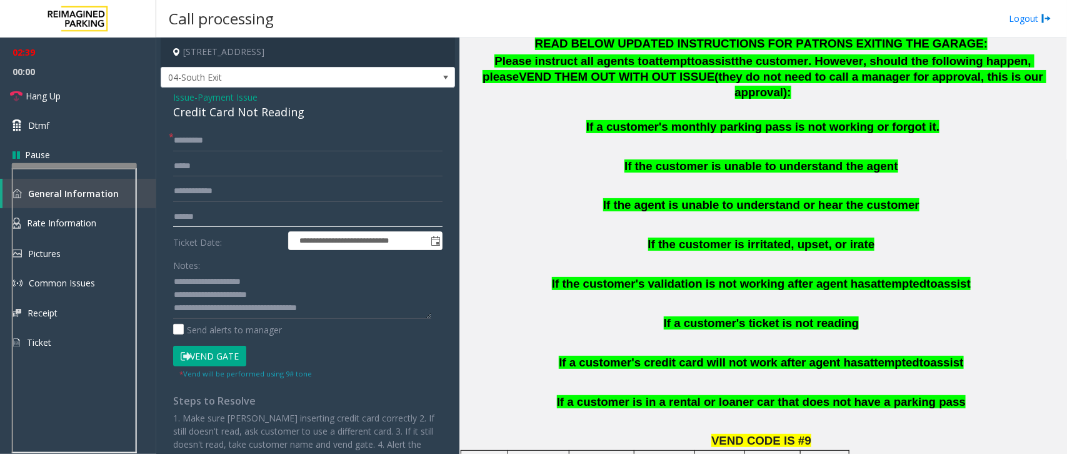
type input "******"
click at [210, 358] on button "Vend Gate" at bounding box center [209, 356] width 73 height 21
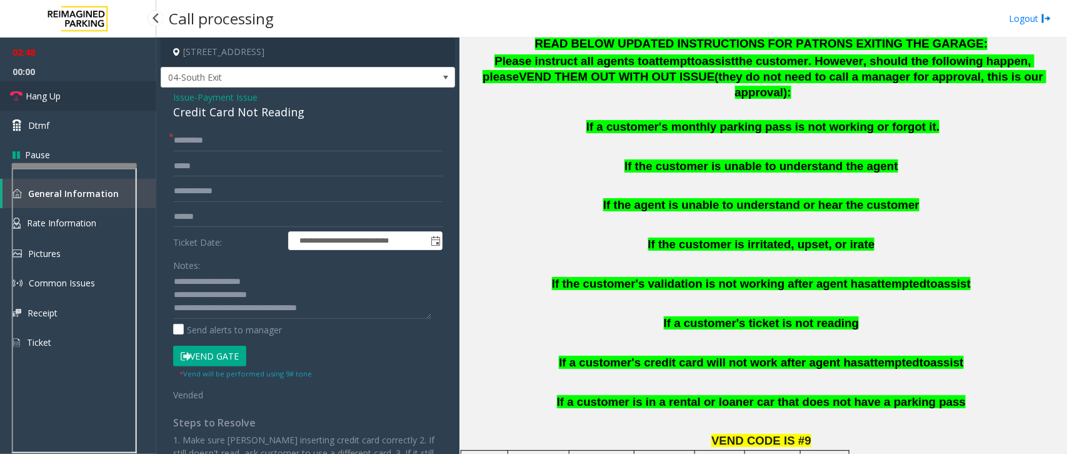
click at [67, 103] on link "Hang Up" at bounding box center [78, 95] width 156 height 29
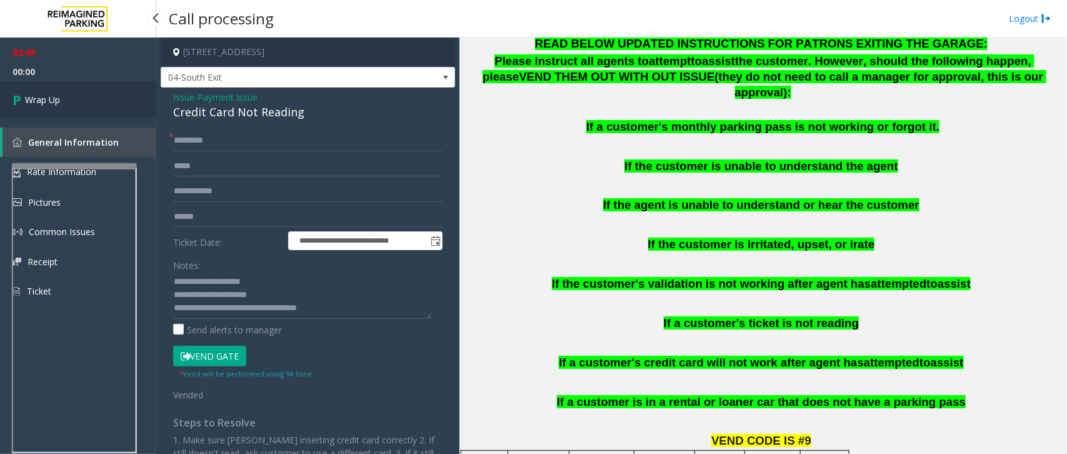
click at [67, 103] on link "Wrap Up" at bounding box center [78, 99] width 156 height 37
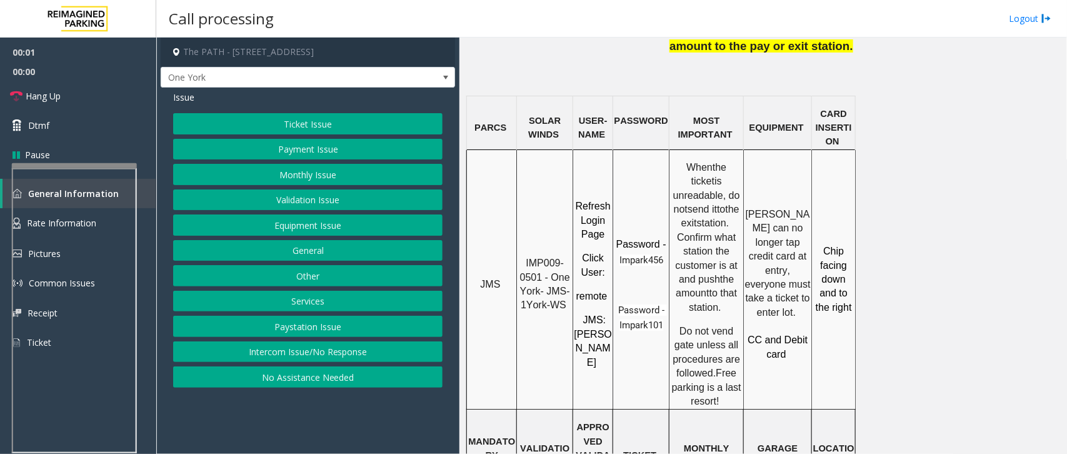
scroll to position [1016, 0]
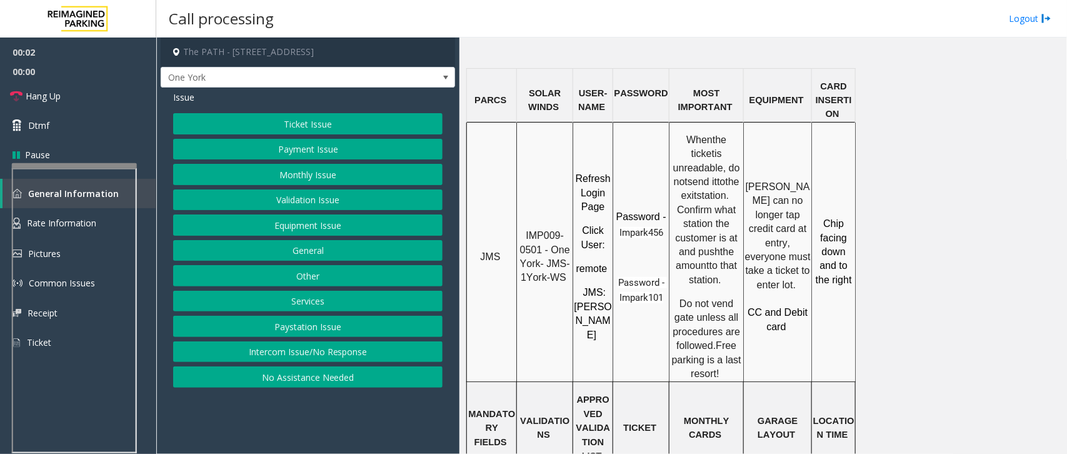
click at [539, 230] on span "IMP009-0501 - One York- JMS-1York-WS" at bounding box center [546, 256] width 53 height 53
click at [544, 230] on span "IMP009-0501 - One York- JMS-1York-WS" at bounding box center [546, 256] width 53 height 53
drag, startPoint x: 536, startPoint y: 154, endPoint x: 514, endPoint y: 142, distance: 24.9
click at [514, 142] on tr "JMS IMP009-0501 - One York- JMS-1York-WS Refresh Login Page Click User : remote…" at bounding box center [661, 252] width 389 height 260
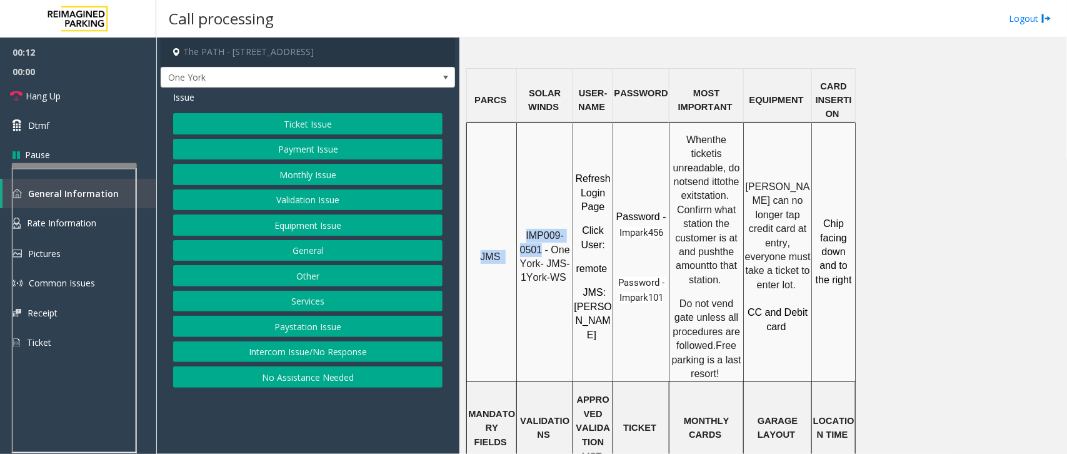
click at [536, 122] on td "IMP009-0501 - One York- JMS-1York-WS" at bounding box center [545, 252] width 56 height 260
drag, startPoint x: 542, startPoint y: 158, endPoint x: 525, endPoint y: 141, distance: 23.4
click at [525, 229] on p "IMP009-0501 - One York- JMS-1York-WS" at bounding box center [545, 257] width 54 height 56
copy span "IMP009-0501"
click at [317, 126] on button "Ticket Issue" at bounding box center [307, 123] width 269 height 21
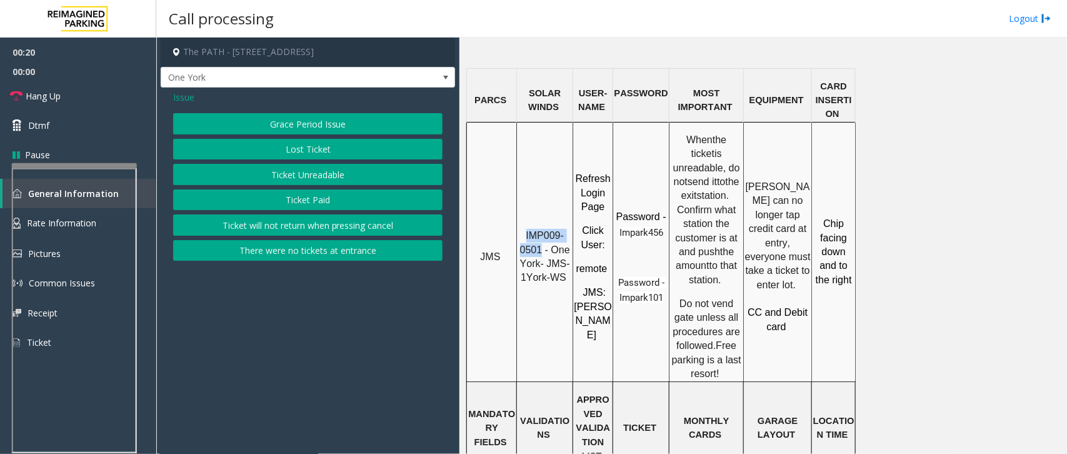
click at [326, 174] on button "Ticket Unreadable" at bounding box center [307, 174] width 269 height 21
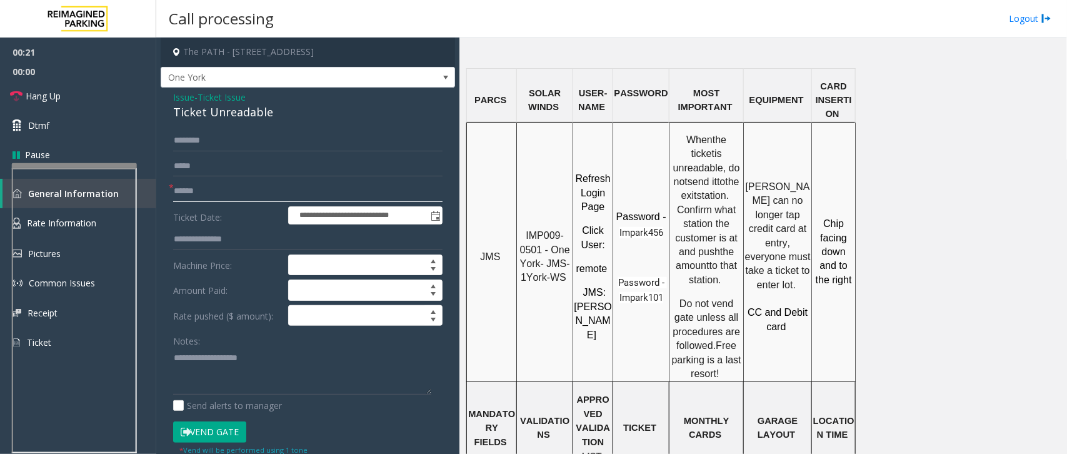
click at [273, 192] on input "text" at bounding box center [307, 191] width 269 height 21
type input "********"
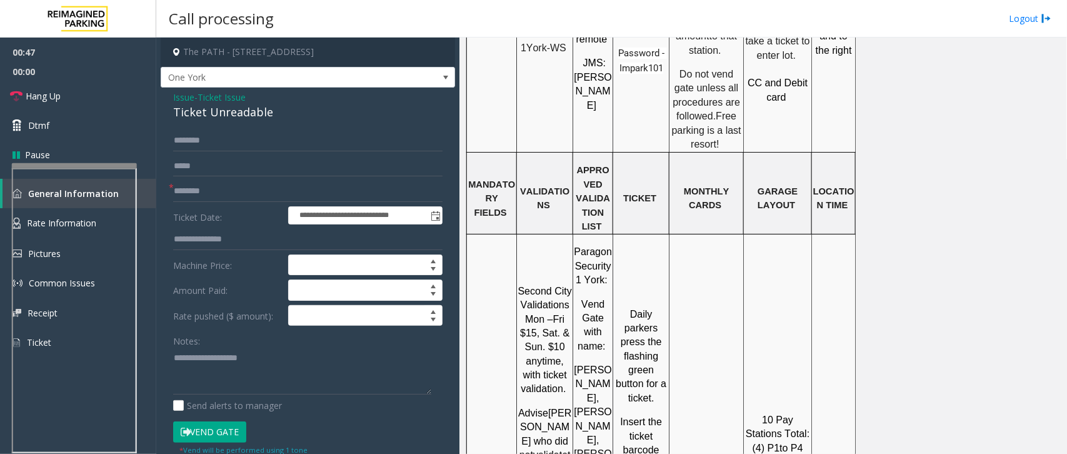
scroll to position [1250, 0]
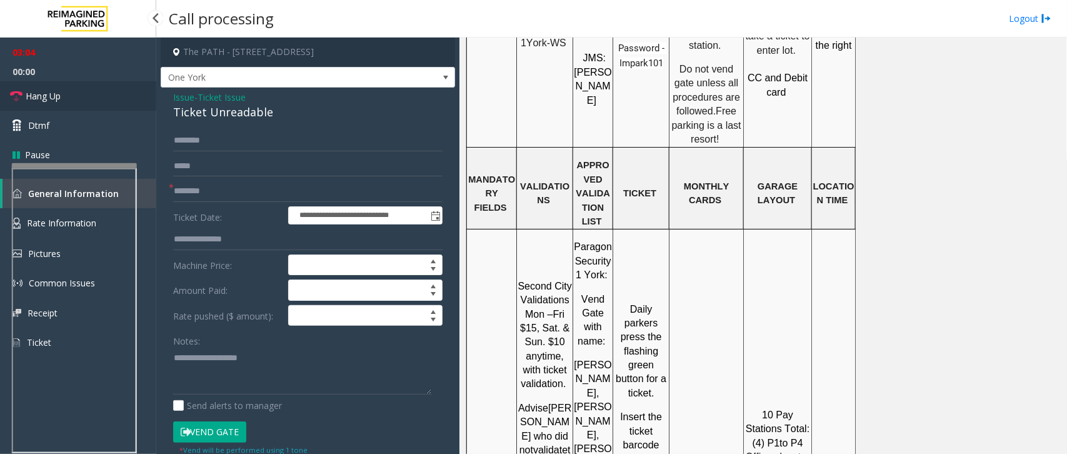
click at [44, 94] on span "Hang Up" at bounding box center [43, 95] width 35 height 13
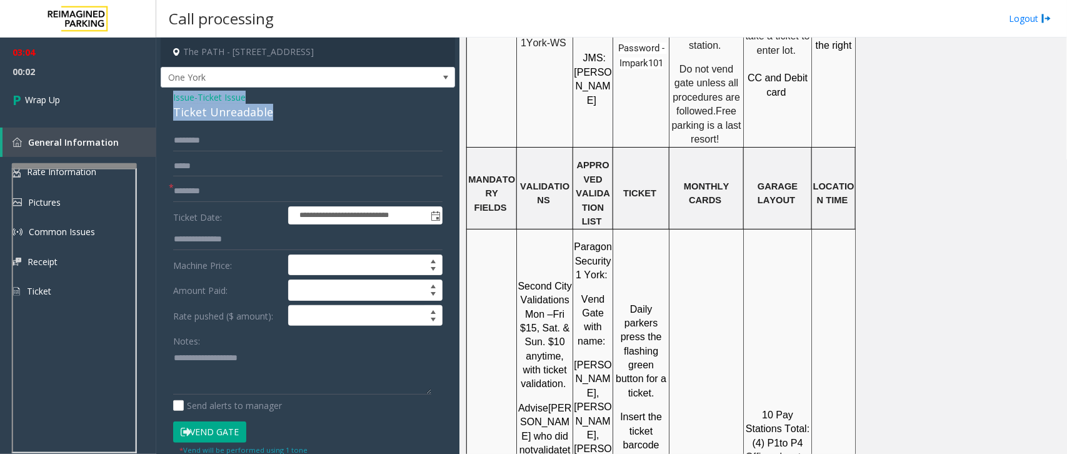
drag, startPoint x: 291, startPoint y: 113, endPoint x: 166, endPoint y: 95, distance: 126.9
click at [166, 95] on div "**********" at bounding box center [308, 399] width 294 height 622
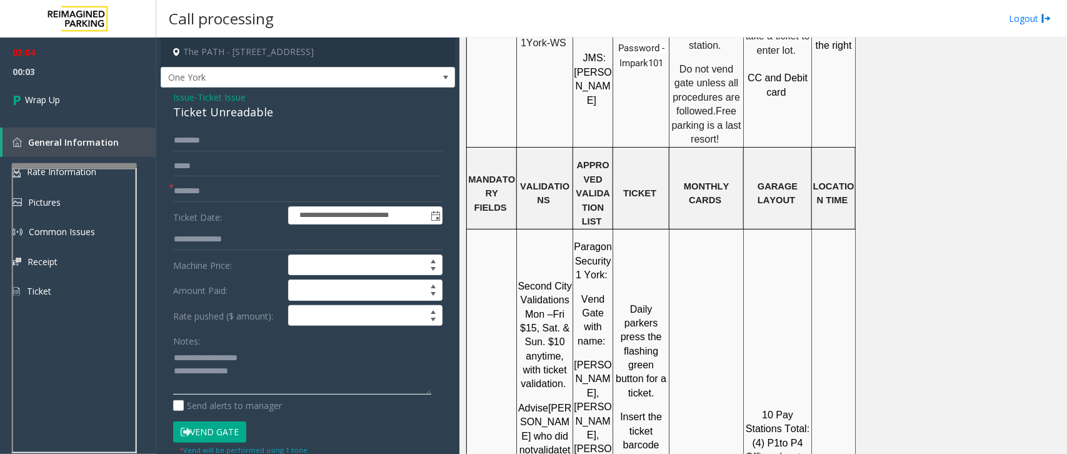
click at [283, 377] on textarea at bounding box center [302, 371] width 258 height 47
type textarea "**********"
click at [91, 92] on link "Wrap Up" at bounding box center [78, 99] width 156 height 37
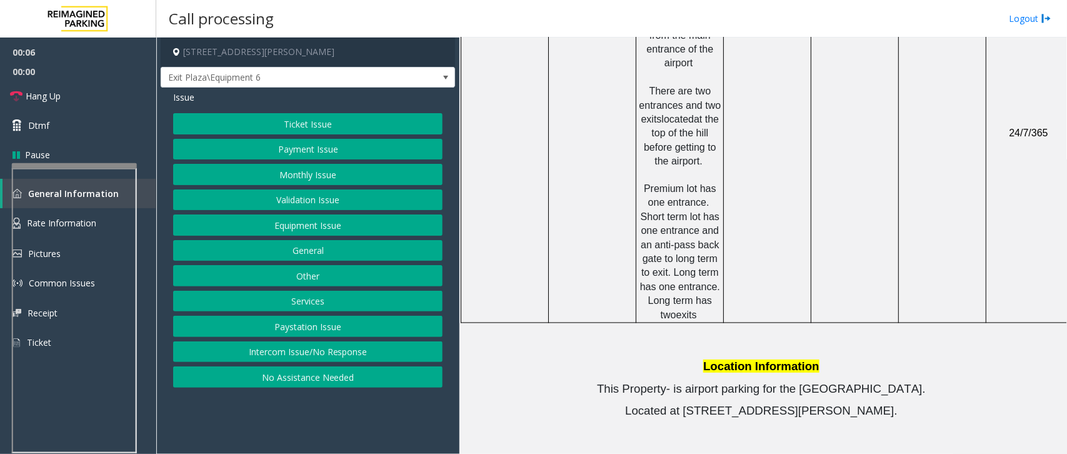
scroll to position [938, 0]
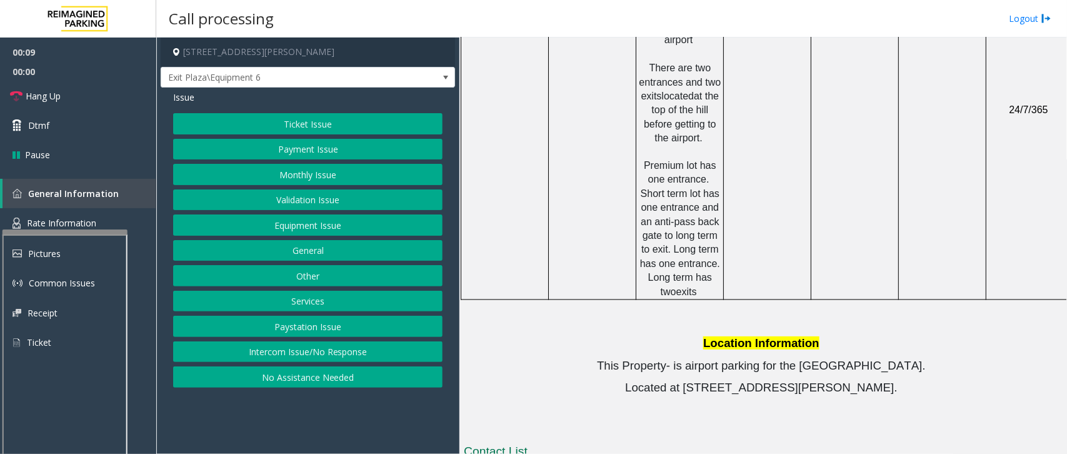
click at [66, 231] on div at bounding box center [65, 231] width 125 height 5
click at [82, 219] on span "Rate Information" at bounding box center [61, 223] width 69 height 12
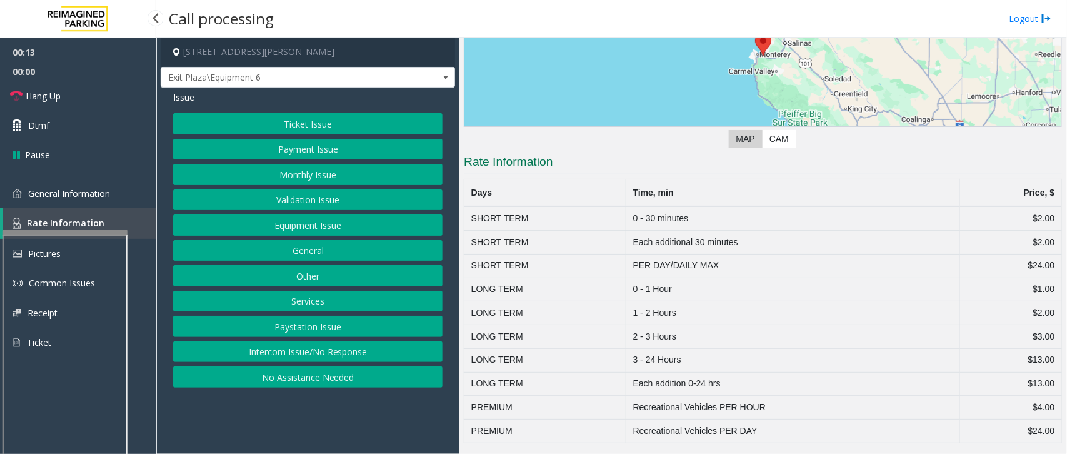
scroll to position [186, 0]
click at [368, 123] on button "Ticket Issue" at bounding box center [307, 123] width 269 height 21
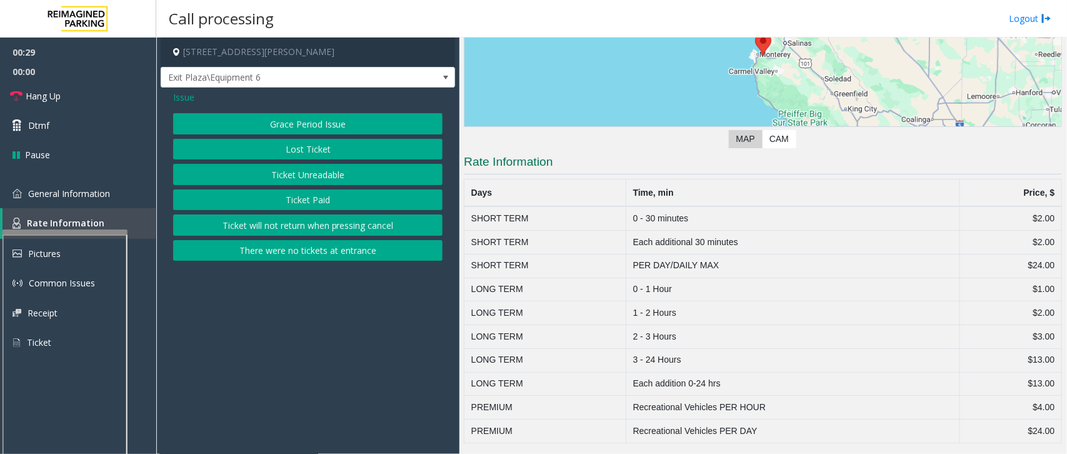
click at [323, 149] on button "Lost Ticket" at bounding box center [307, 149] width 269 height 21
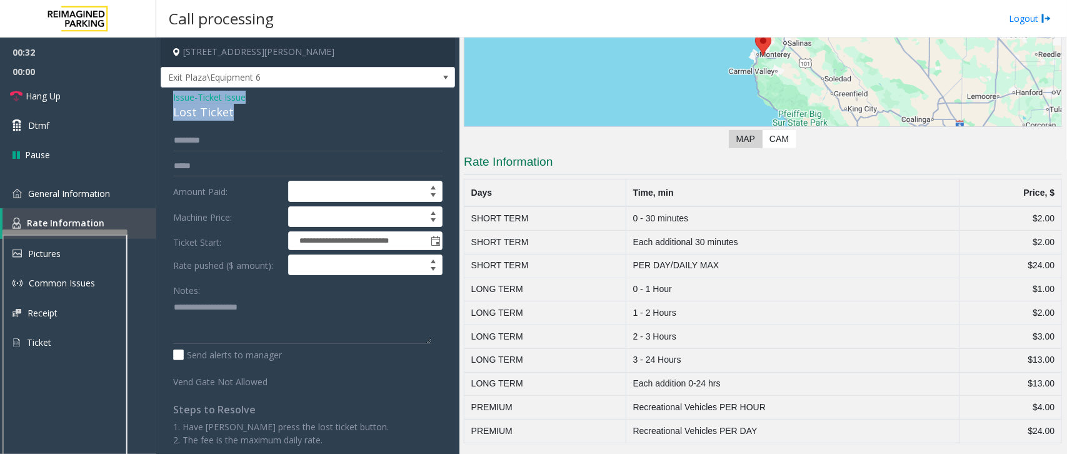
drag, startPoint x: 233, startPoint y: 113, endPoint x: 167, endPoint y: 98, distance: 67.3
click at [167, 98] on div "**********" at bounding box center [308, 287] width 294 height 398
click at [271, 331] on textarea at bounding box center [302, 320] width 258 height 47
click at [266, 325] on textarea at bounding box center [302, 320] width 258 height 47
type textarea "**********"
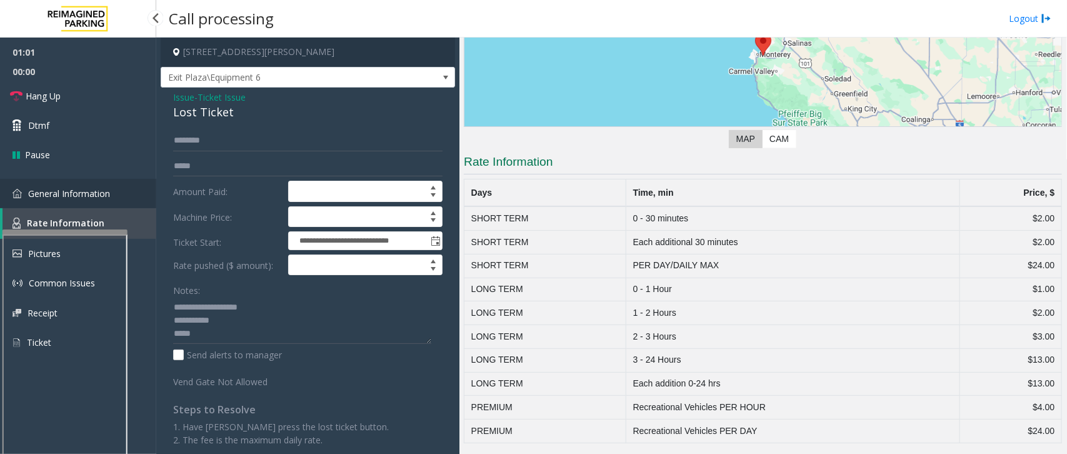
click at [111, 186] on link "General Information" at bounding box center [78, 193] width 156 height 29
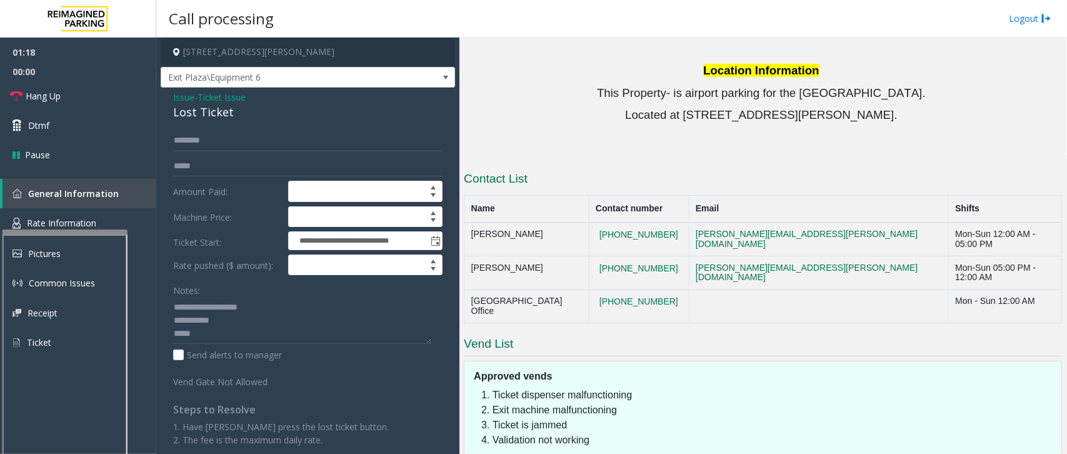
scroll to position [1230, 0]
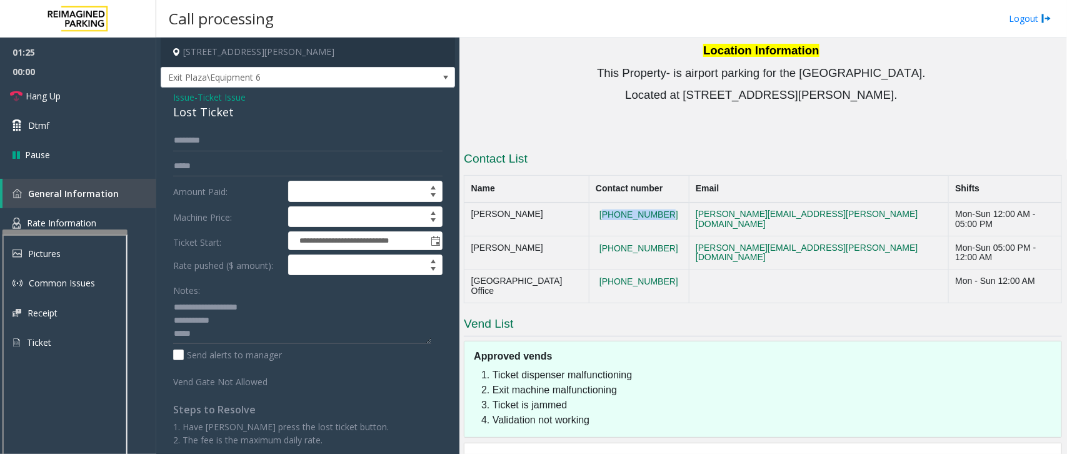
drag, startPoint x: 714, startPoint y: 158, endPoint x: 648, endPoint y: 160, distance: 65.7
click at [648, 203] on td "[PHONE_NUMBER]" at bounding box center [639, 220] width 100 height 34
copy button "[PHONE_NUMBER]"
click at [218, 139] on input "text" at bounding box center [307, 140] width 269 height 21
type input "*"
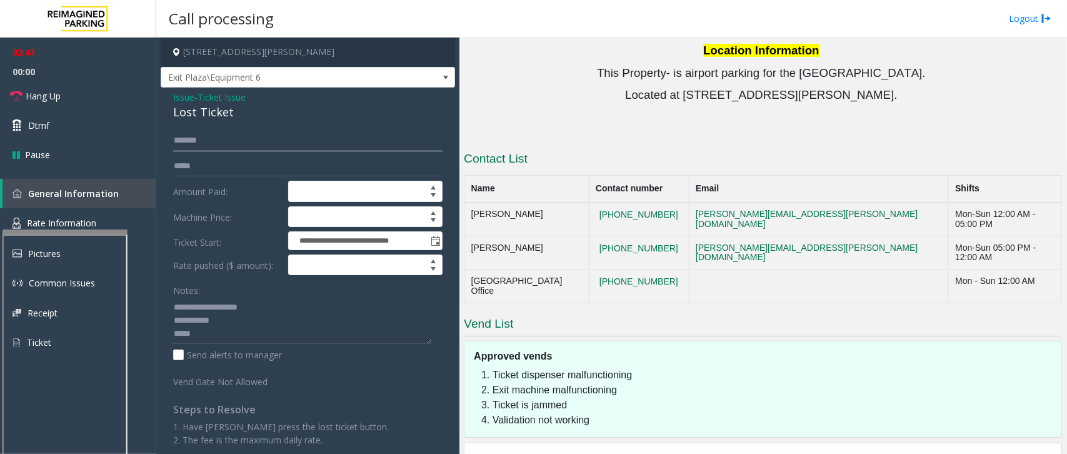
type input "*******"
click at [253, 339] on textarea at bounding box center [302, 320] width 258 height 47
click at [183, 96] on span "Issue" at bounding box center [183, 97] width 21 height 13
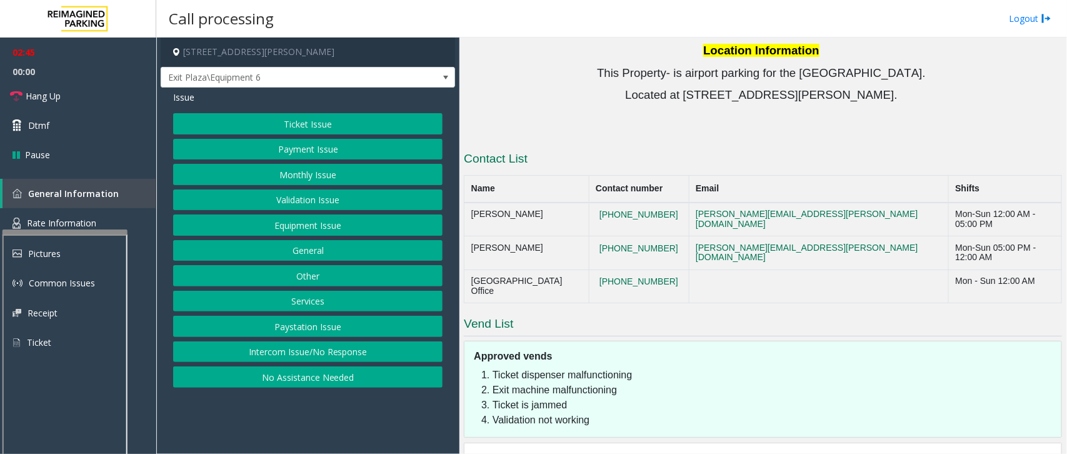
click at [289, 225] on button "Equipment Issue" at bounding box center [307, 224] width 269 height 21
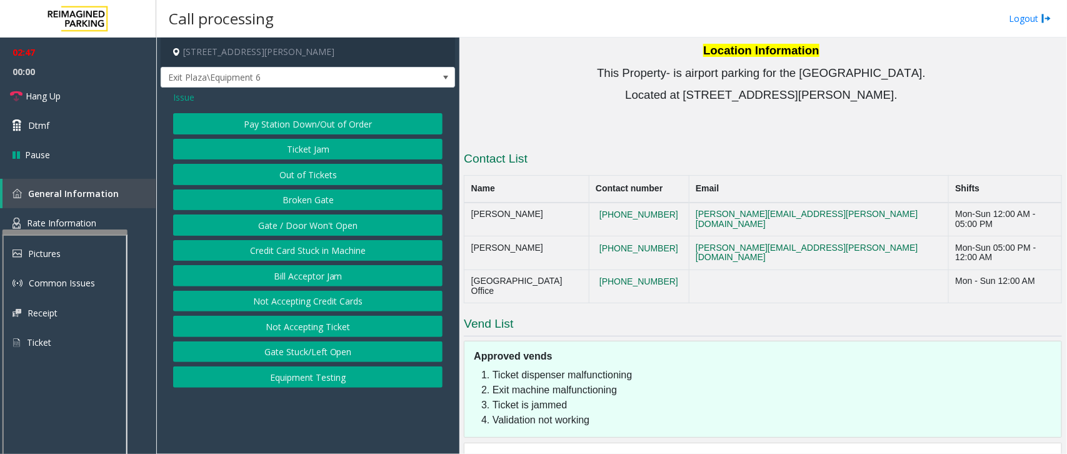
click at [347, 222] on button "Gate / Door Won't Open" at bounding box center [307, 224] width 269 height 21
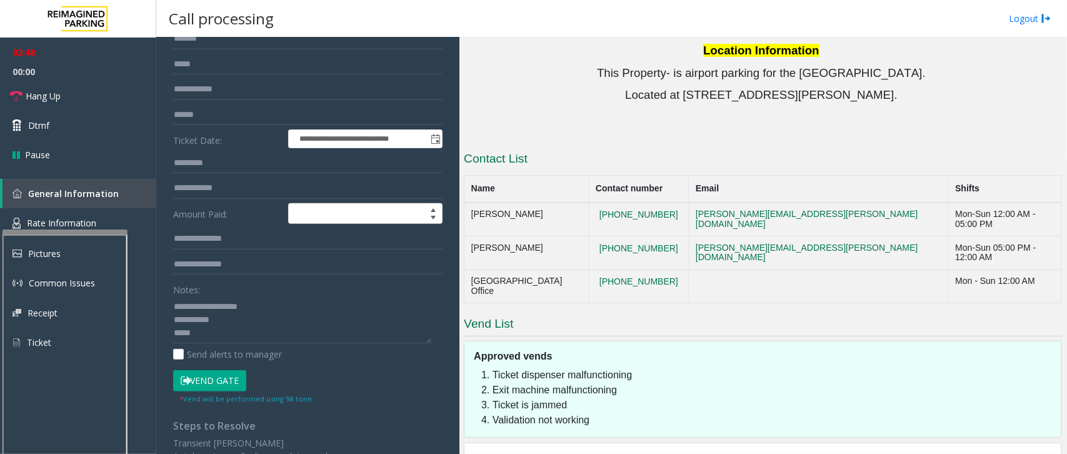
scroll to position [234, 0]
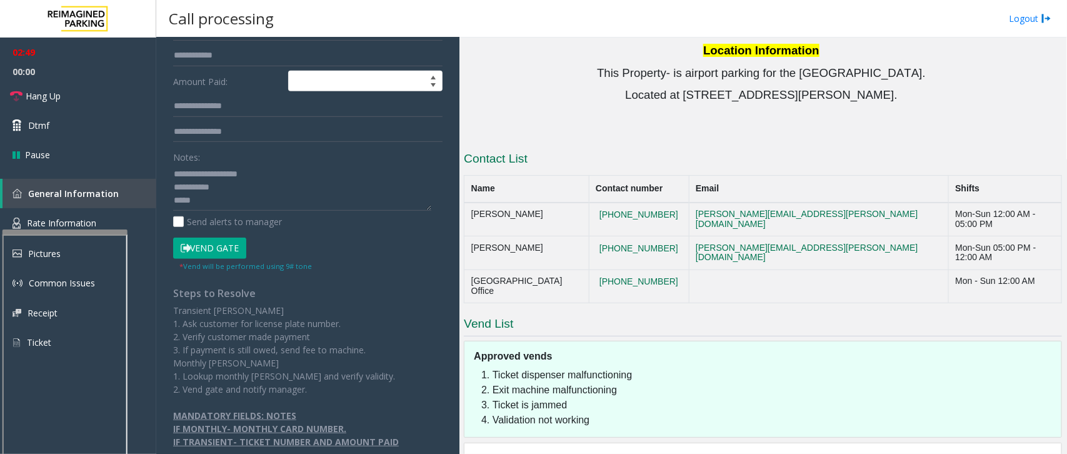
click at [220, 249] on button "Vend Gate" at bounding box center [209, 248] width 73 height 21
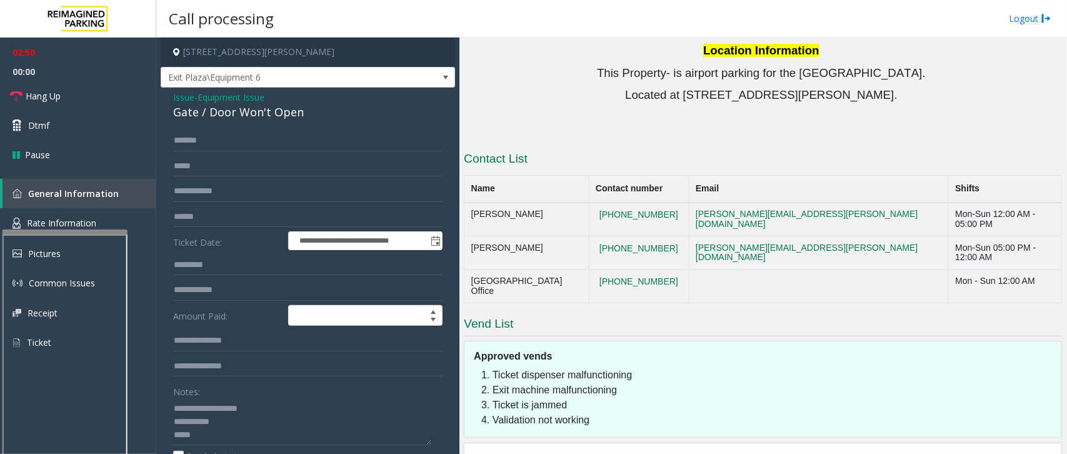
click at [185, 94] on span "Issue" at bounding box center [183, 97] width 21 height 13
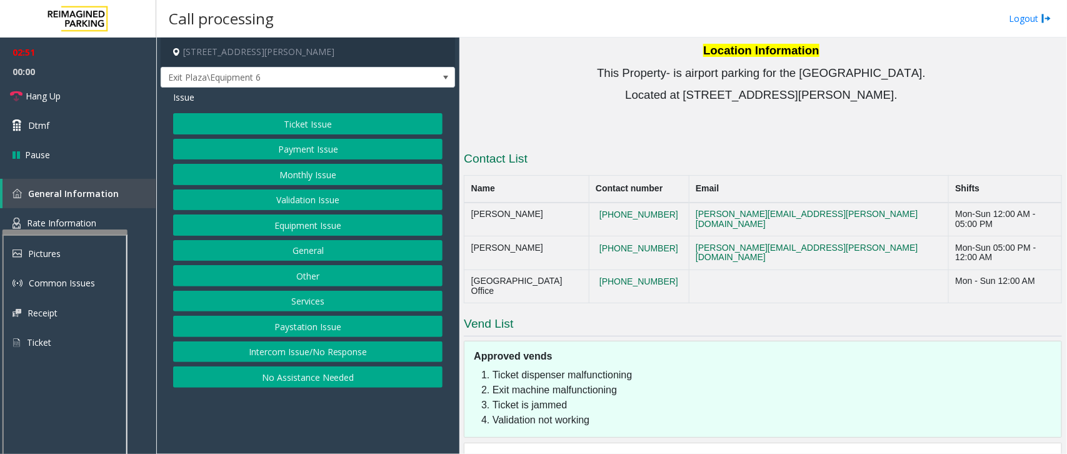
click at [297, 118] on button "Ticket Issue" at bounding box center [307, 123] width 269 height 21
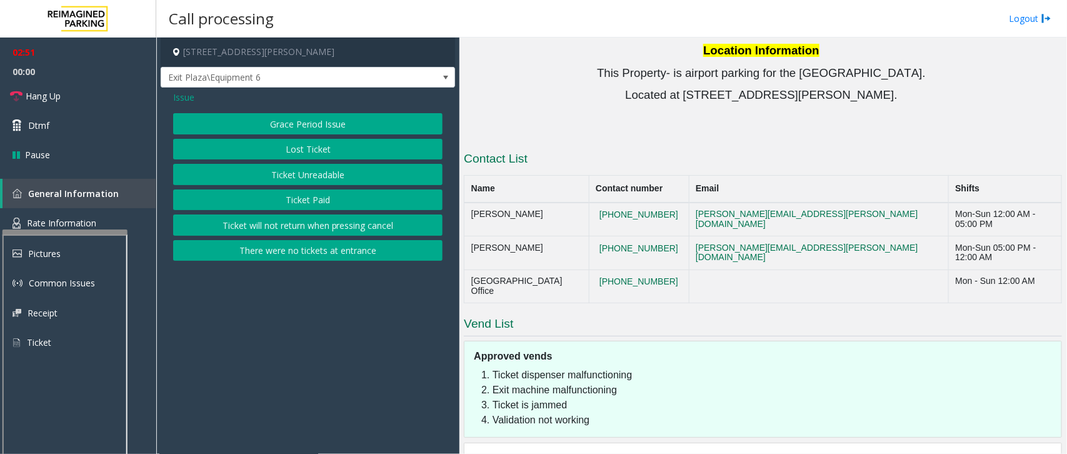
click at [284, 148] on button "Lost Ticket" at bounding box center [307, 149] width 269 height 21
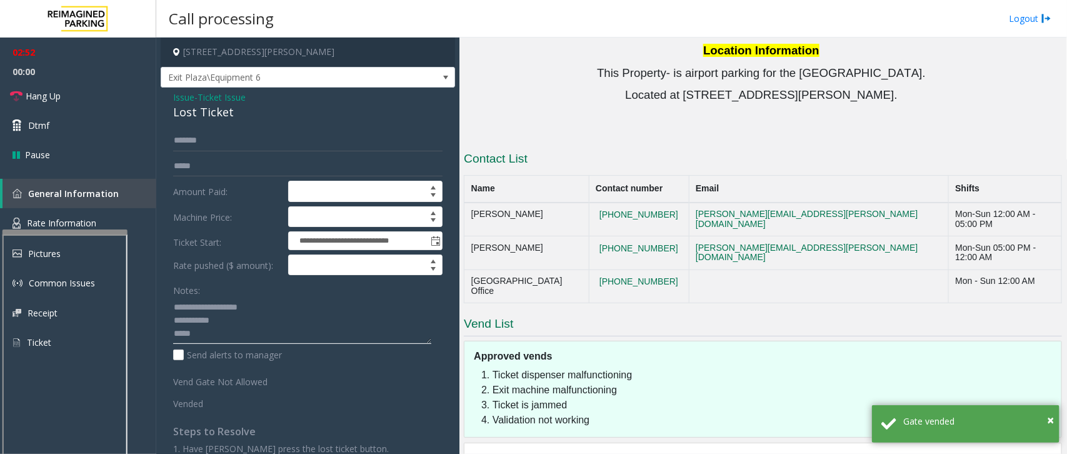
click at [236, 335] on textarea at bounding box center [302, 320] width 258 height 47
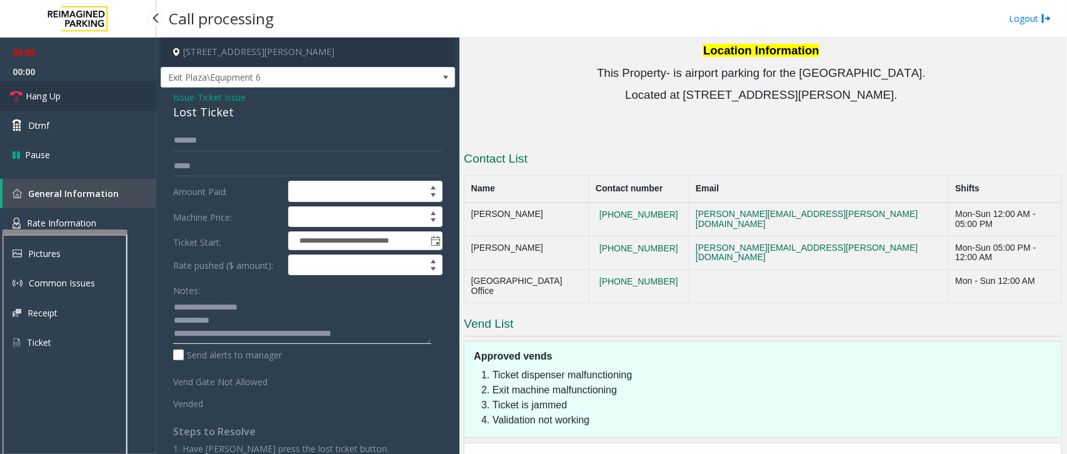
type textarea "**********"
click at [103, 91] on link "Hang Up" at bounding box center [78, 95] width 156 height 29
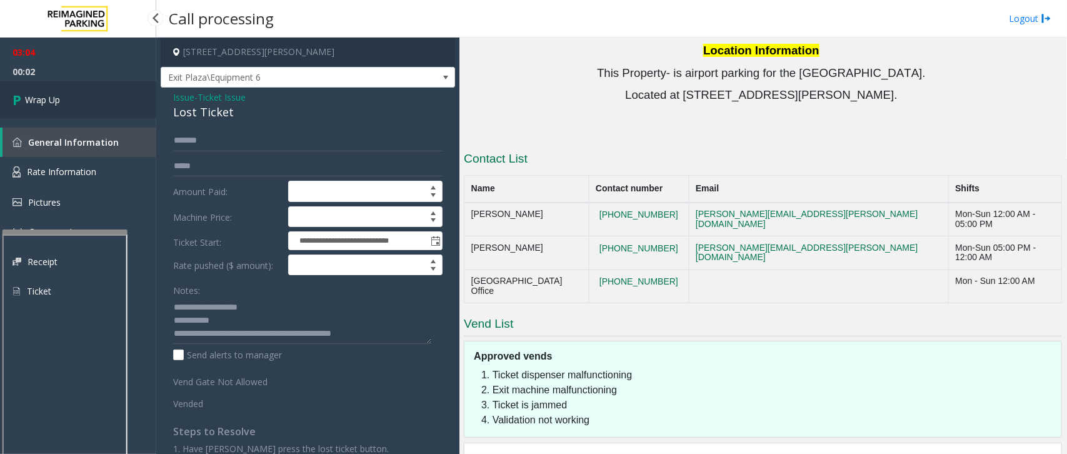
click at [88, 96] on link "Wrap Up" at bounding box center [78, 99] width 156 height 37
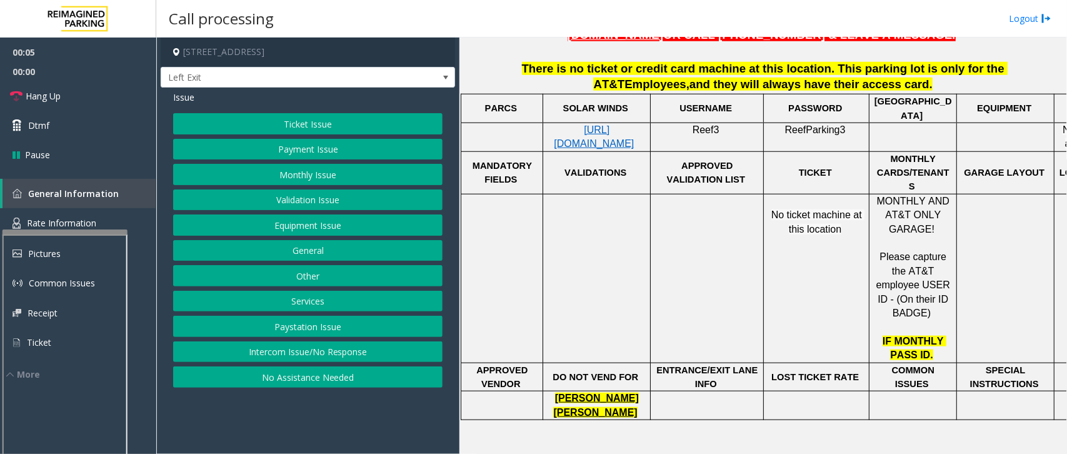
scroll to position [469, 0]
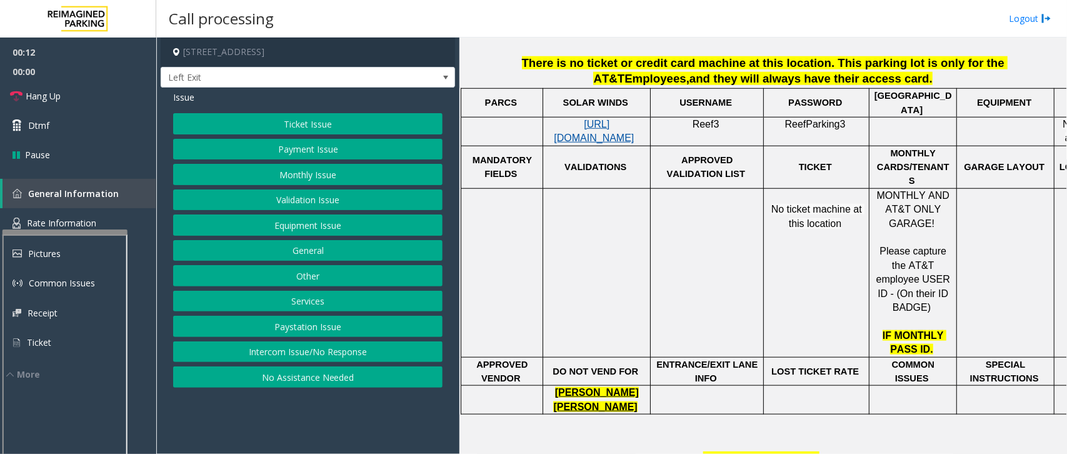
click at [594, 136] on span "[URL][DOMAIN_NAME]" at bounding box center [594, 131] width 80 height 24
click at [714, 123] on span "Reef3" at bounding box center [706, 124] width 27 height 11
click at [711, 121] on span "Reef3" at bounding box center [706, 124] width 27 height 11
copy p "Reef3"
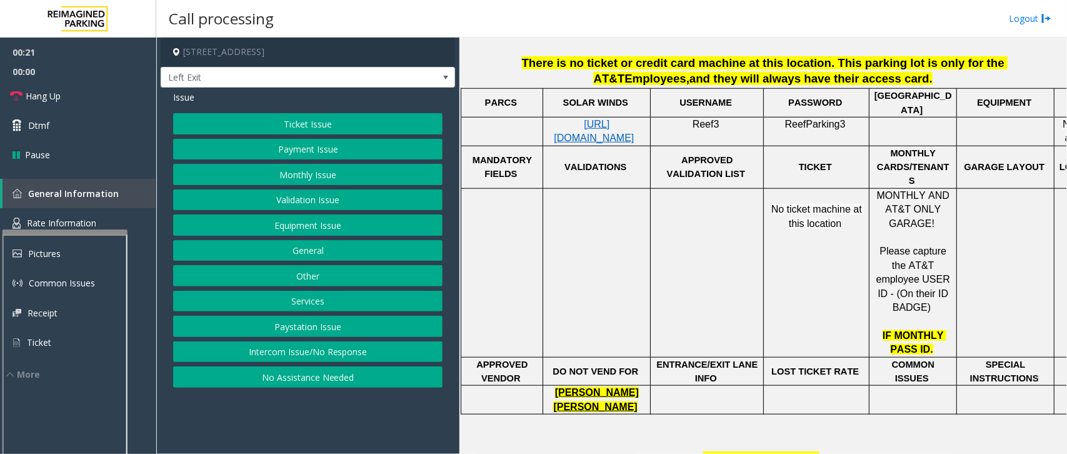
click at [814, 122] on span "ReefParking3" at bounding box center [815, 124] width 61 height 11
copy p "ReefParking3"
click at [310, 166] on button "Monthly Issue" at bounding box center [307, 174] width 269 height 21
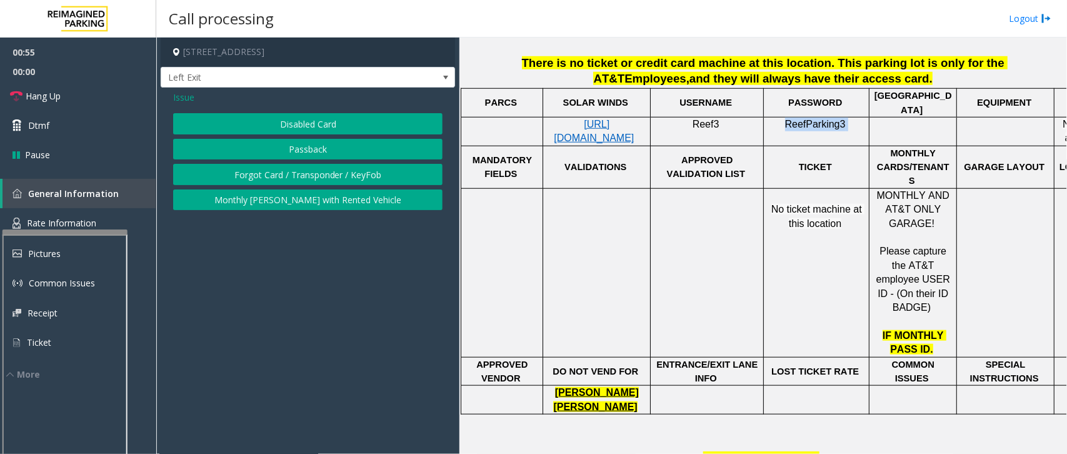
click at [323, 126] on button "Disabled Card" at bounding box center [307, 123] width 269 height 21
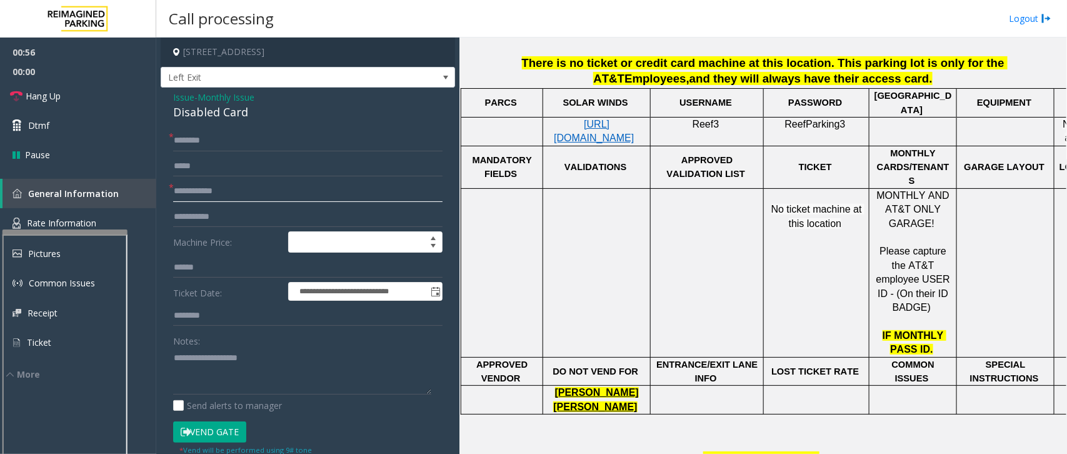
click at [208, 191] on input "text" at bounding box center [307, 191] width 269 height 21
type input "*****"
click at [244, 138] on input "text" at bounding box center [307, 140] width 269 height 21
drag, startPoint x: 254, startPoint y: 116, endPoint x: 168, endPoint y: 95, distance: 89.3
click at [168, 95] on div "**********" at bounding box center [308, 320] width 294 height 464
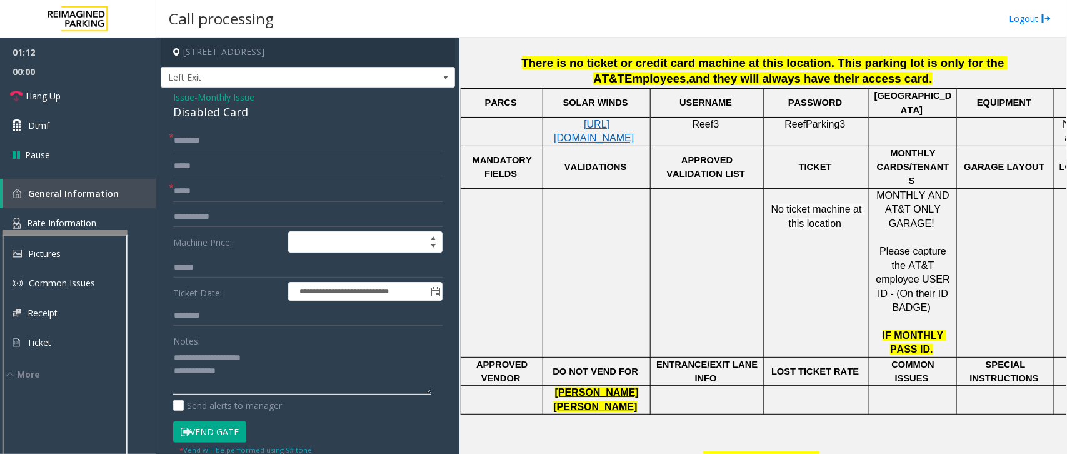
click at [250, 379] on textarea at bounding box center [302, 371] width 258 height 47
click at [264, 378] on textarea at bounding box center [302, 371] width 258 height 47
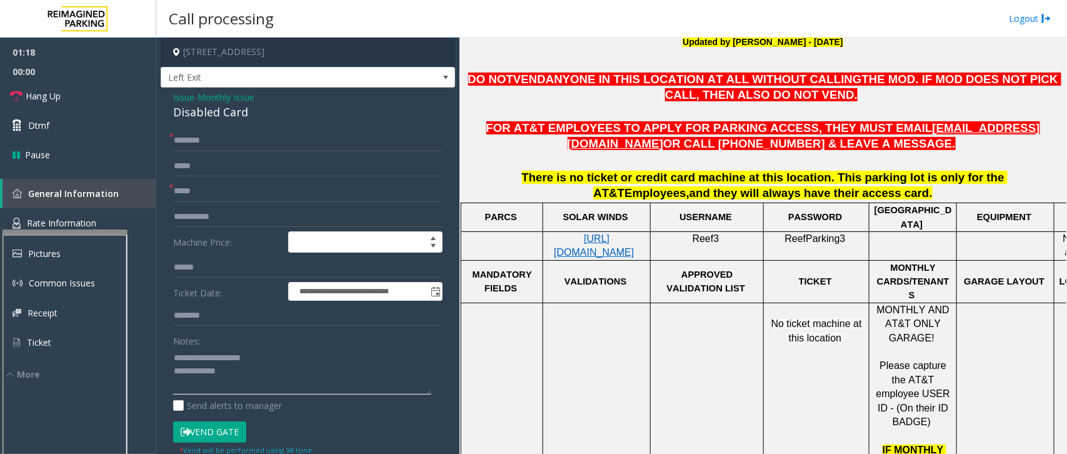
scroll to position [234, 0]
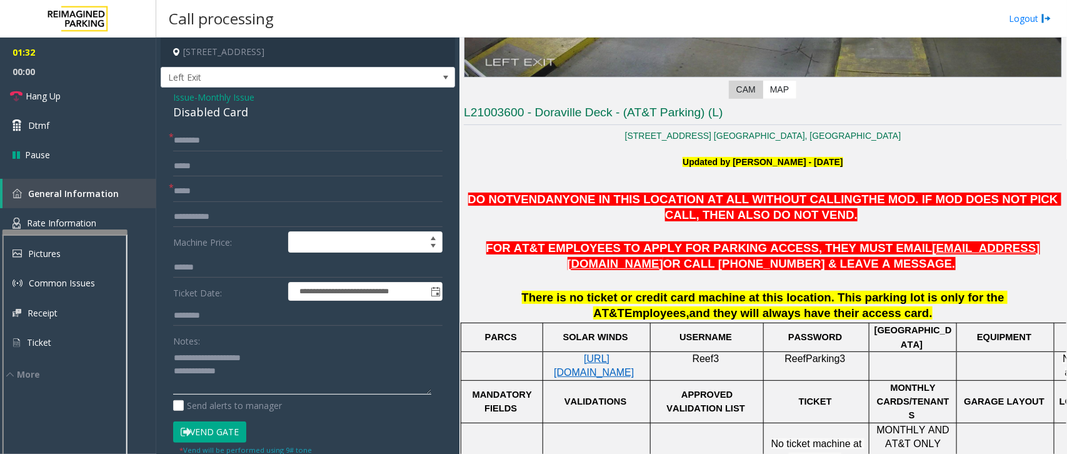
type textarea "**********"
click at [261, 144] on input "text" at bounding box center [307, 140] width 269 height 21
type input "*********"
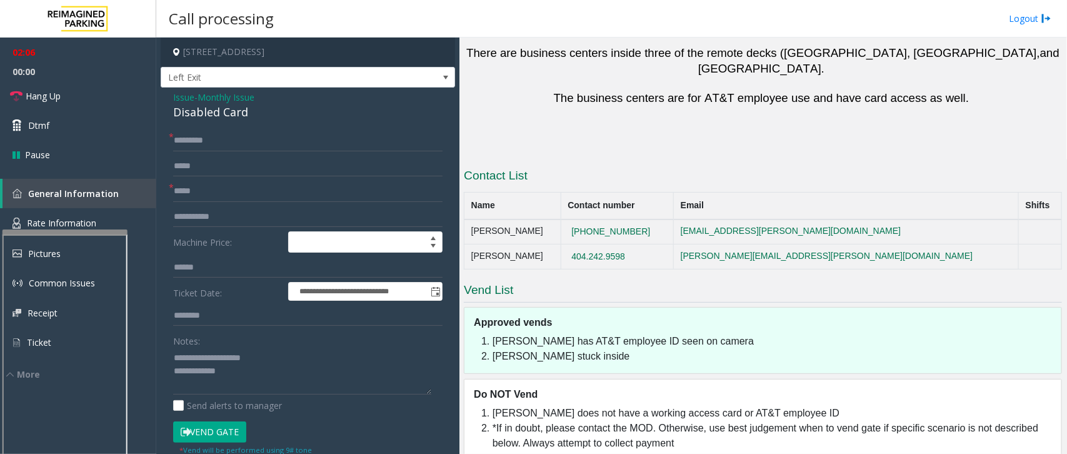
scroll to position [1035, 0]
click at [673, 219] on td "[PHONE_NUMBER]" at bounding box center [617, 231] width 113 height 25
copy button "[PHONE_NUMBER]"
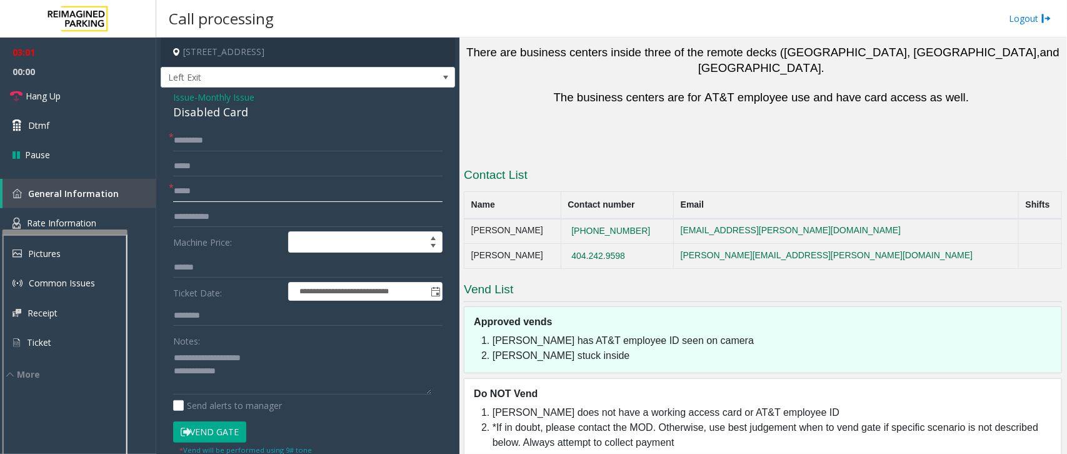
click at [219, 191] on input "*****" at bounding box center [307, 191] width 269 height 21
click at [228, 195] on input "*****" at bounding box center [307, 191] width 269 height 21
click at [232, 194] on input "*****" at bounding box center [307, 191] width 269 height 21
click at [373, 194] on input "*****" at bounding box center [307, 191] width 269 height 21
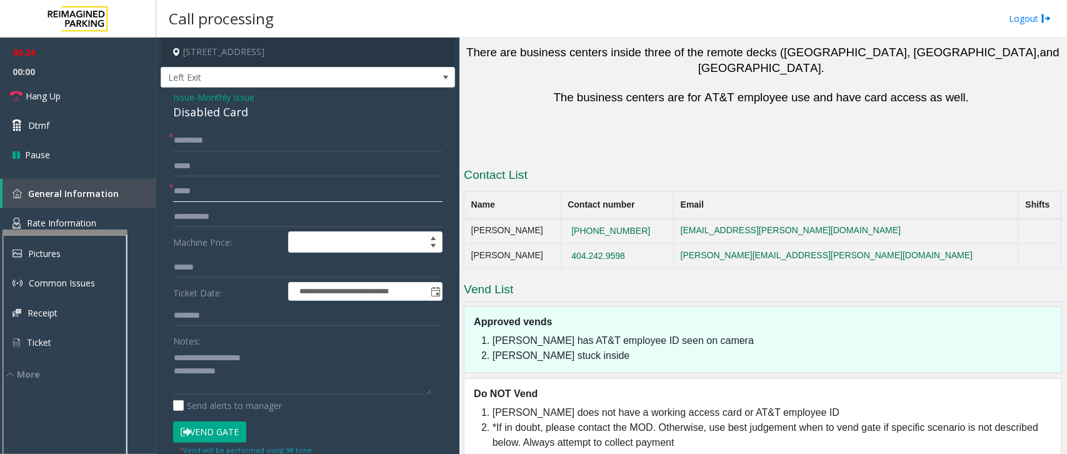
click at [373, 194] on input "*****" at bounding box center [307, 191] width 269 height 21
click at [285, 373] on textarea at bounding box center [302, 371] width 258 height 47
click at [49, 102] on span "Hang Up" at bounding box center [43, 95] width 35 height 13
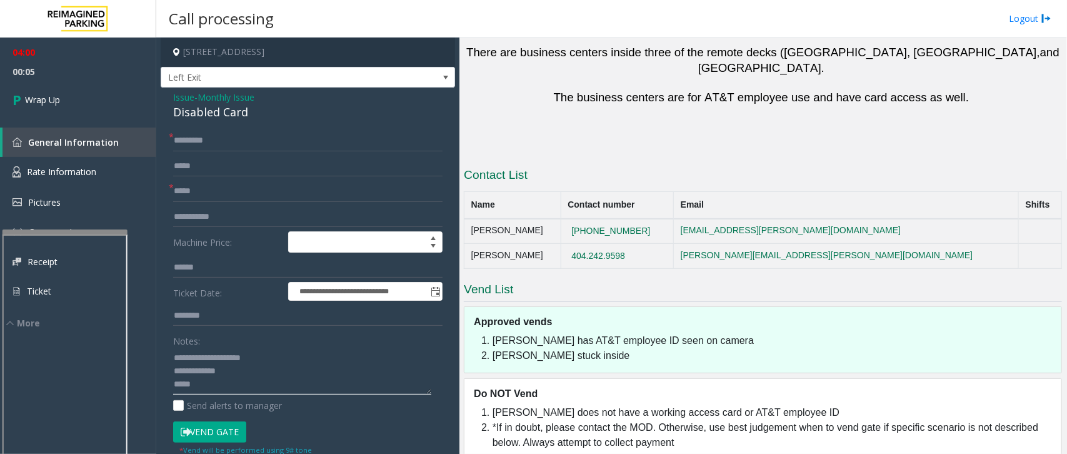
click at [209, 393] on textarea at bounding box center [302, 371] width 258 height 47
drag, startPoint x: 341, startPoint y: 357, endPoint x: 329, endPoint y: 385, distance: 30.3
click at [336, 371] on textarea at bounding box center [302, 371] width 258 height 47
click at [329, 386] on textarea at bounding box center [302, 371] width 258 height 47
paste textarea "**********"
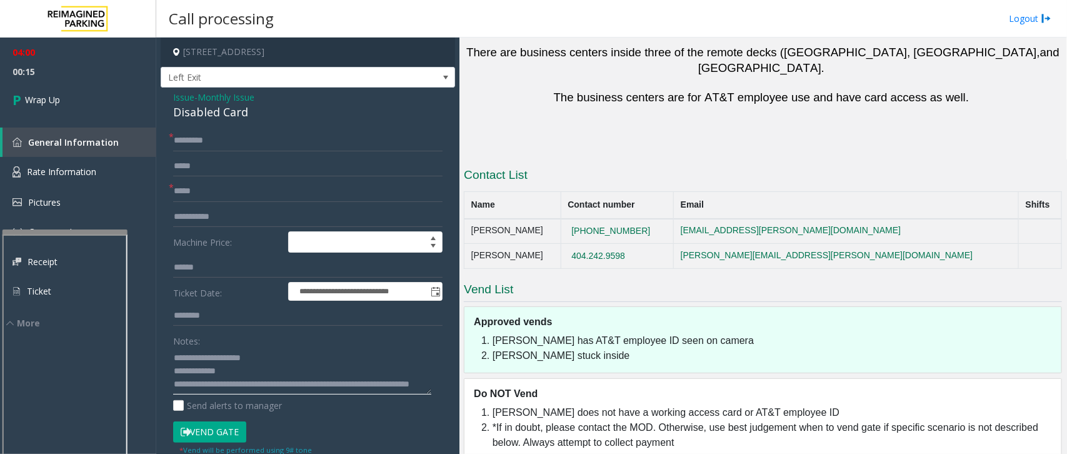
scroll to position [8, 0]
type textarea "**********"
click at [61, 96] on link "Wrap Up" at bounding box center [78, 99] width 156 height 37
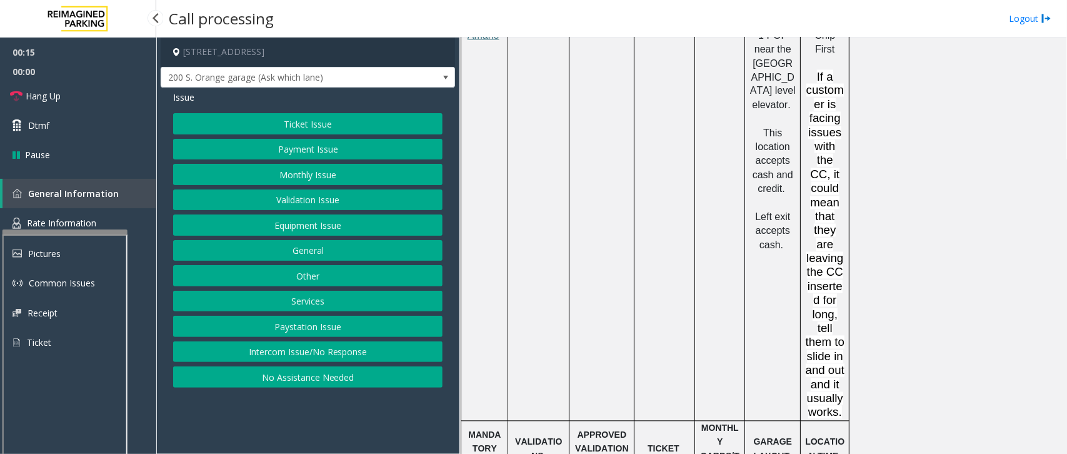
scroll to position [938, 0]
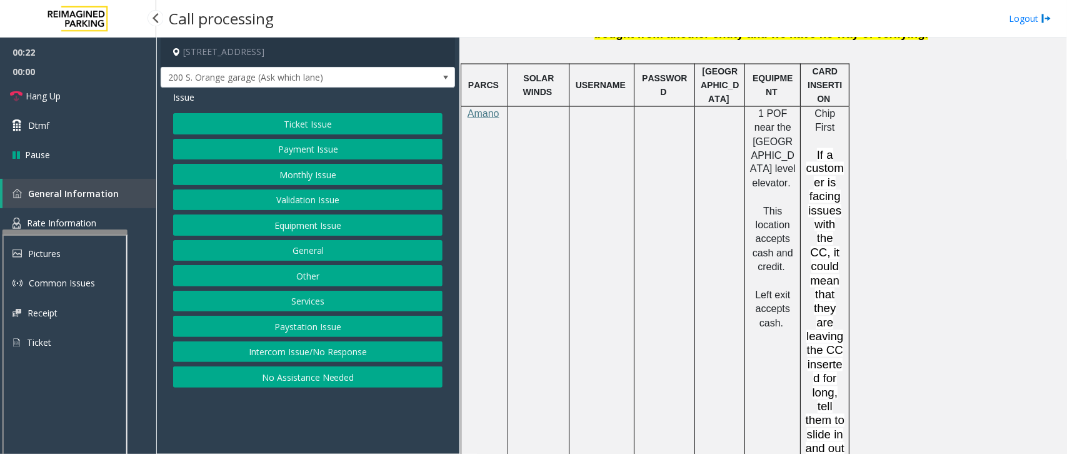
click at [313, 143] on button "Payment Issue" at bounding box center [307, 149] width 269 height 21
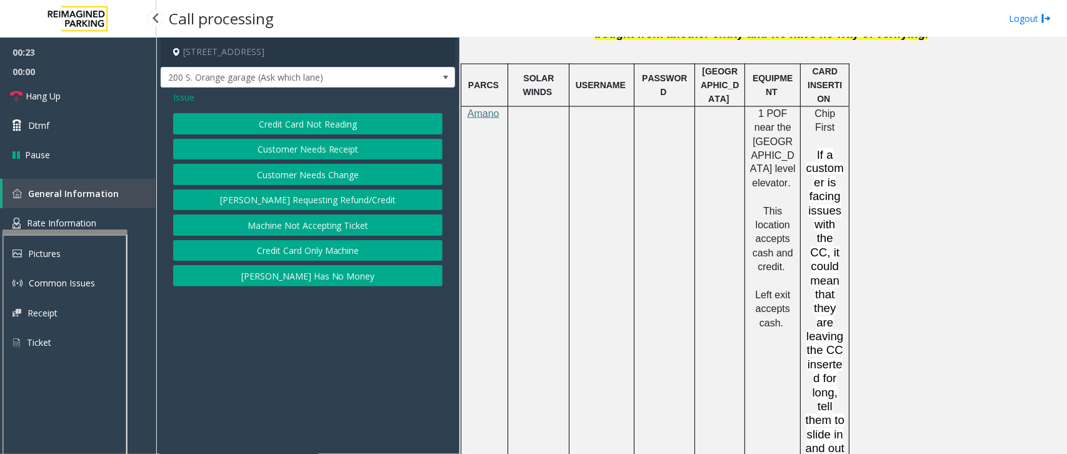
click at [332, 130] on button "Credit Card Not Reading" at bounding box center [307, 123] width 269 height 21
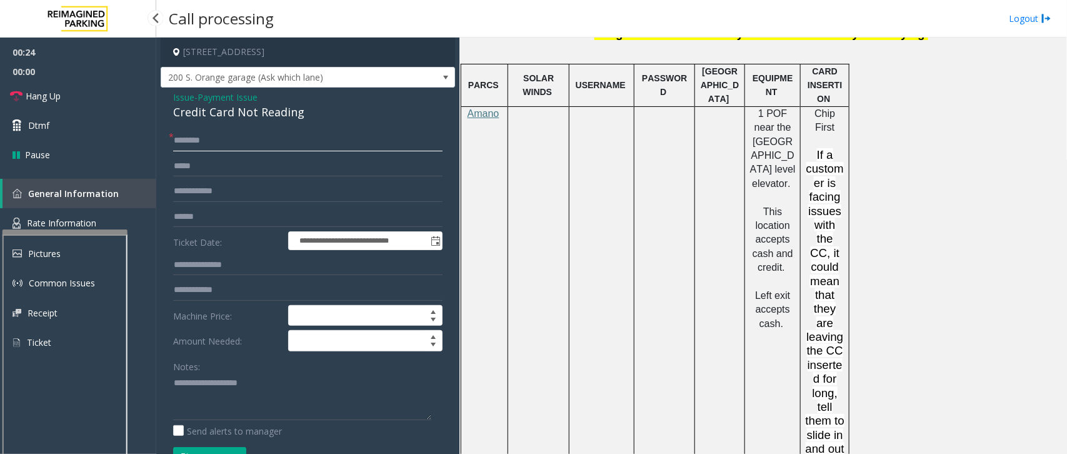
click at [205, 130] on input "text" at bounding box center [307, 140] width 269 height 21
type input "*****"
click at [211, 218] on input "text" at bounding box center [307, 216] width 269 height 21
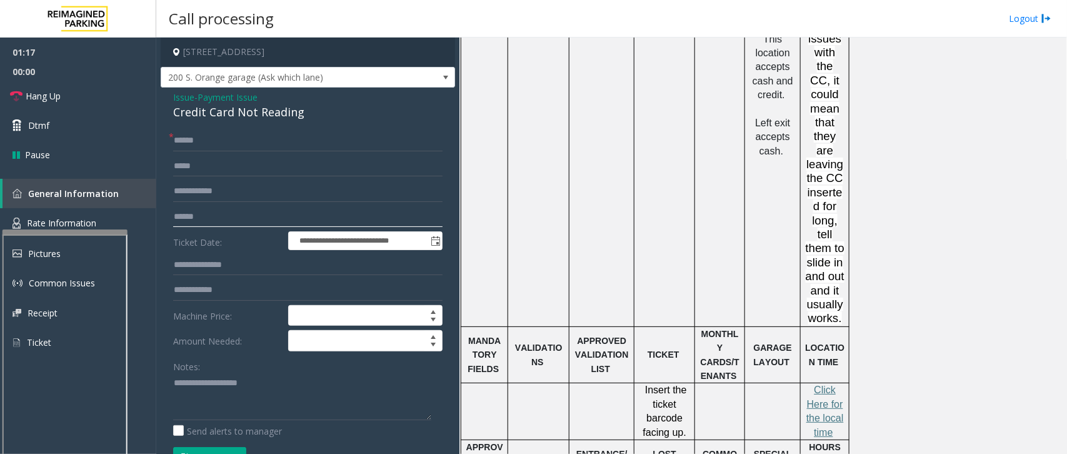
scroll to position [1172, 0]
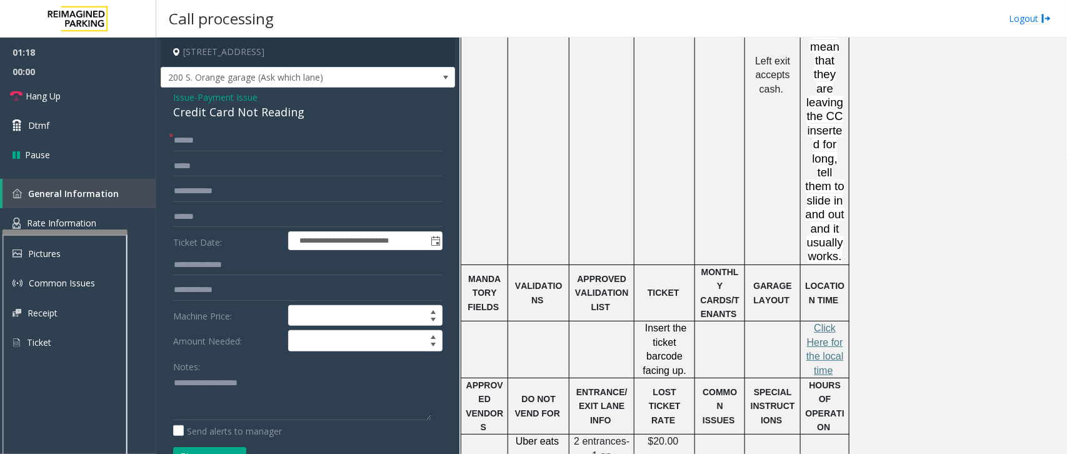
click at [826, 321] on p "C lick Here for the local time" at bounding box center [824, 349] width 39 height 56
click at [829, 323] on span "lick Here for the local time" at bounding box center [825, 349] width 38 height 53
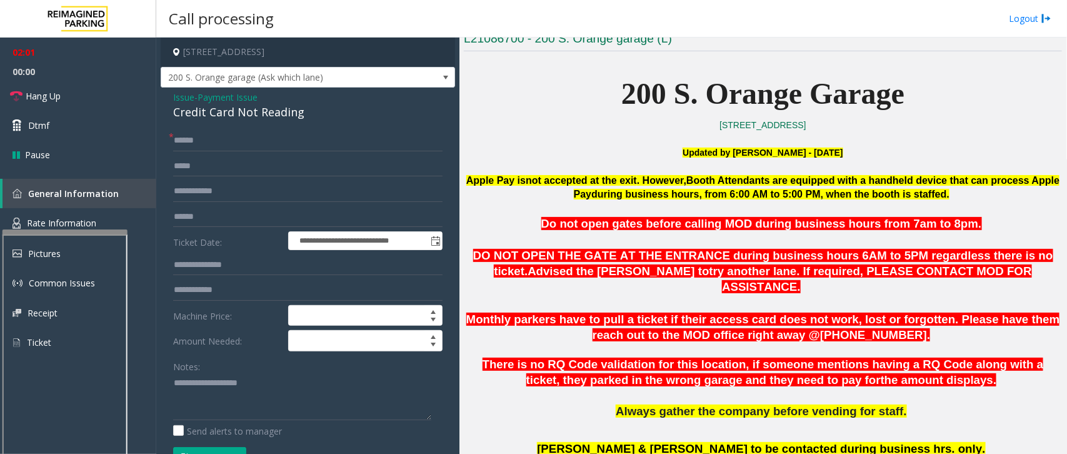
scroll to position [313, 0]
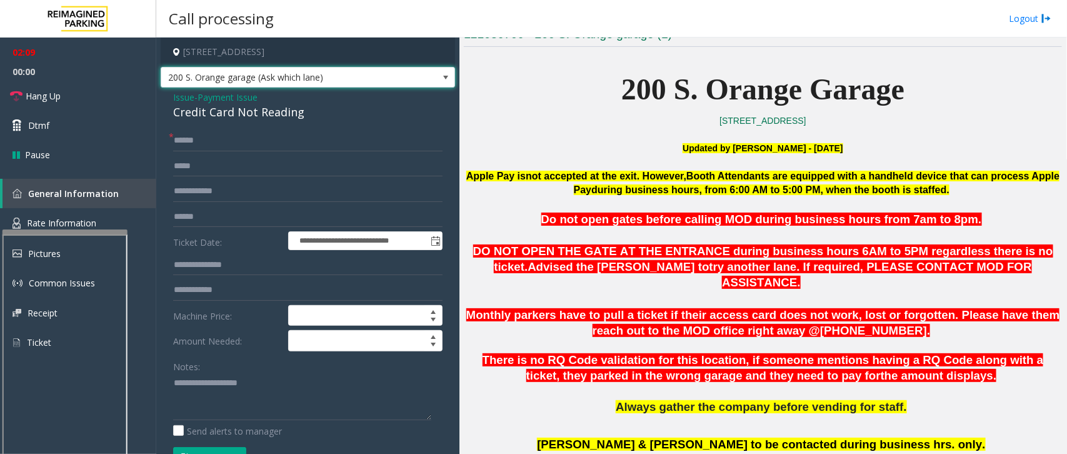
click at [366, 76] on span "200 S. Orange garage (Ask which lane)" at bounding box center [278, 78] width 234 height 20
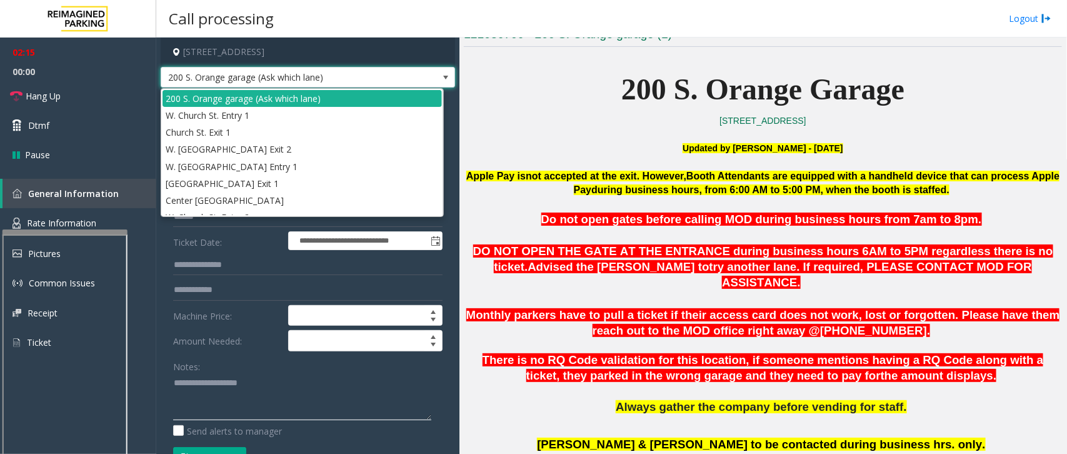
click at [286, 400] on textarea at bounding box center [302, 396] width 258 height 47
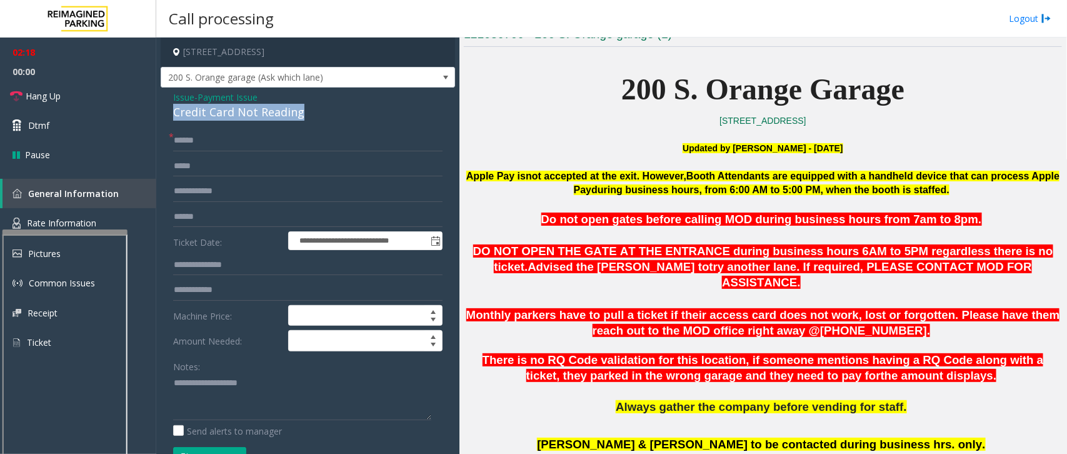
drag, startPoint x: 304, startPoint y: 111, endPoint x: 163, endPoint y: 105, distance: 141.4
click at [163, 105] on div "**********" at bounding box center [308, 398] width 294 height 621
click at [304, 116] on div "Credit Card Not Reading" at bounding box center [307, 112] width 269 height 17
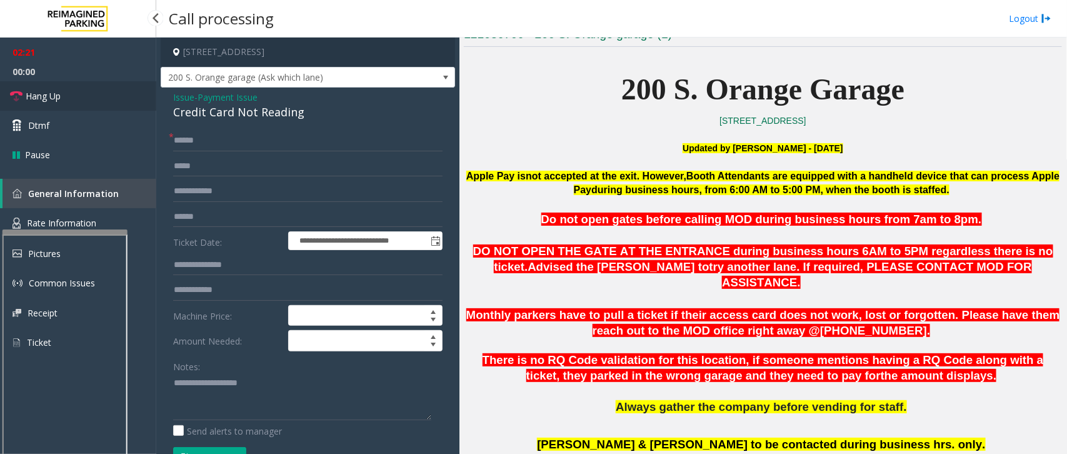
click at [48, 101] on span "Hang Up" at bounding box center [43, 95] width 35 height 13
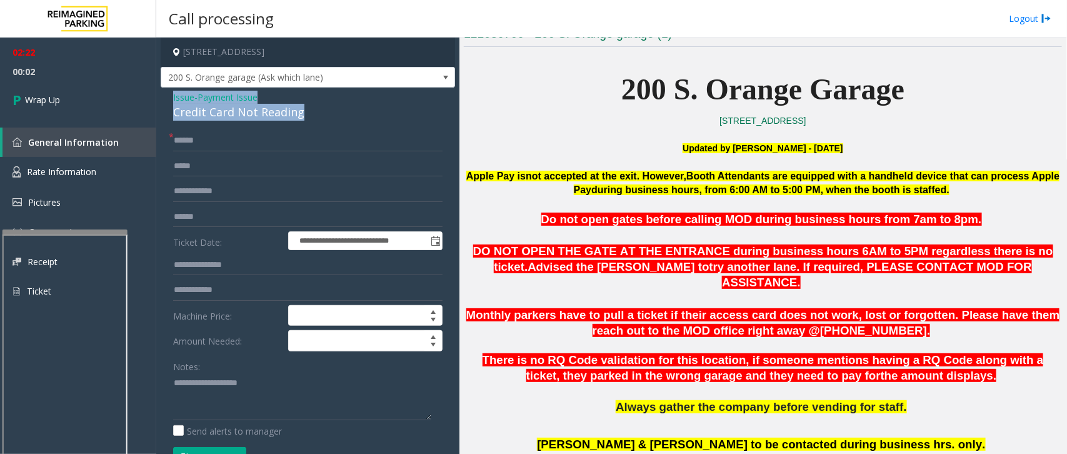
drag, startPoint x: 310, startPoint y: 116, endPoint x: 163, endPoint y: 101, distance: 147.6
click at [163, 101] on div "**********" at bounding box center [308, 398] width 294 height 621
click at [276, 400] on textarea at bounding box center [302, 396] width 258 height 47
click at [308, 402] on textarea at bounding box center [302, 396] width 258 height 47
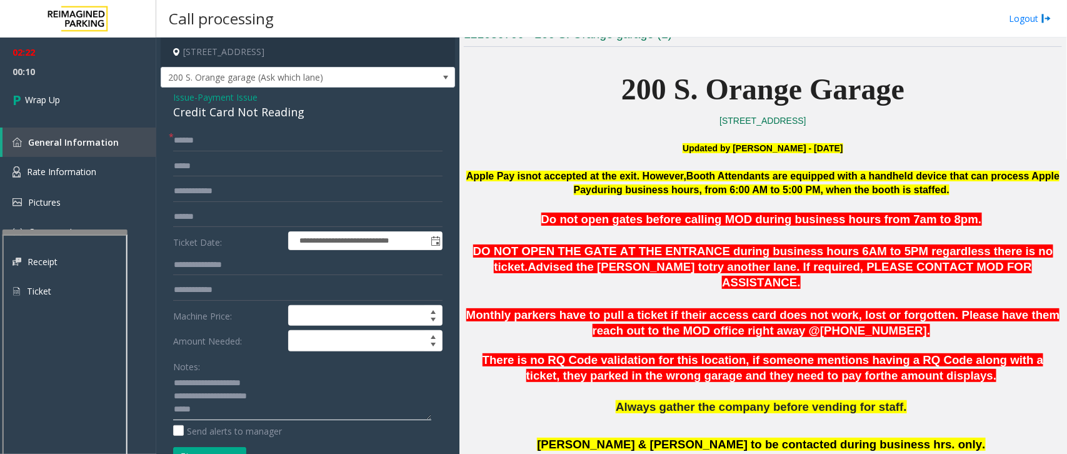
click at [261, 419] on textarea at bounding box center [302, 396] width 258 height 47
paste textarea "**********"
type textarea "**********"
click at [52, 91] on link "Wrap Up" at bounding box center [78, 99] width 156 height 37
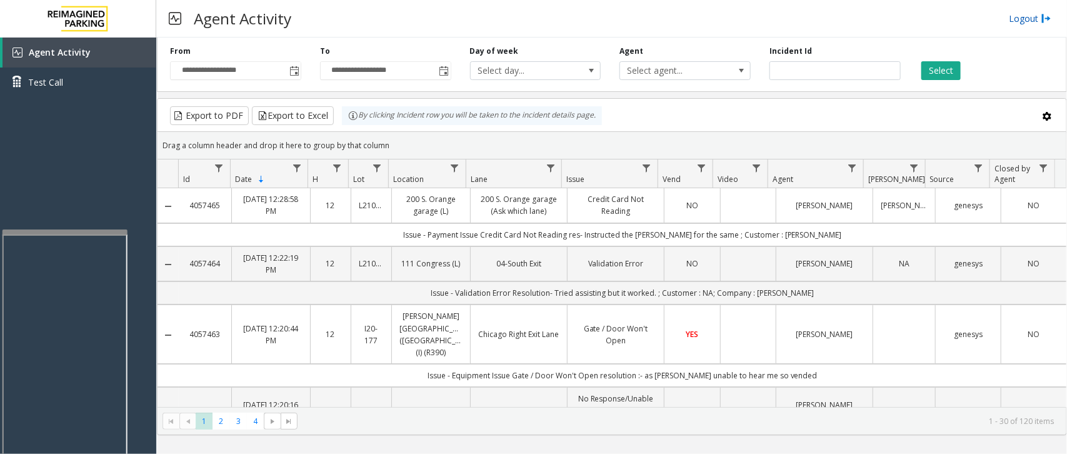
click at [1039, 18] on link "Logout" at bounding box center [1030, 18] width 43 height 13
